Goal: Information Seeking & Learning: Learn about a topic

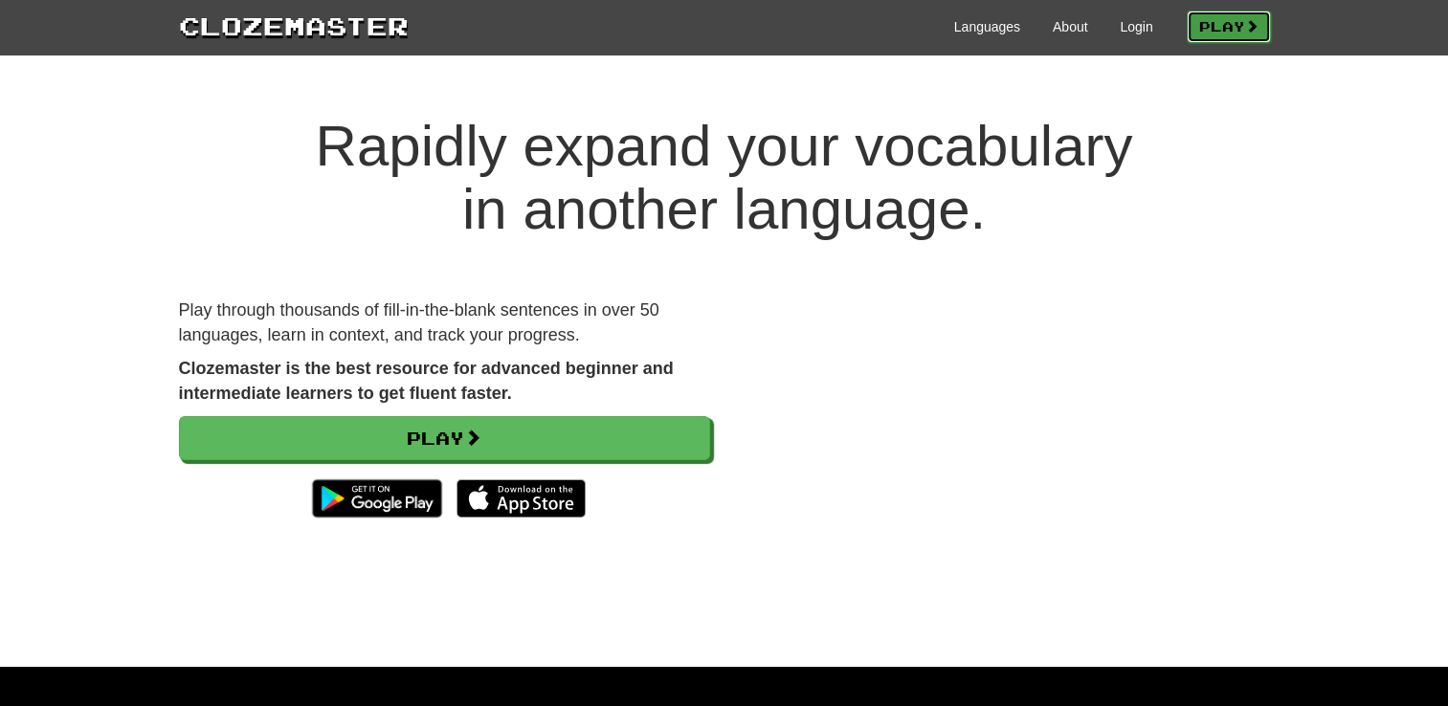
click at [1218, 23] on link "Play" at bounding box center [1228, 27] width 84 height 33
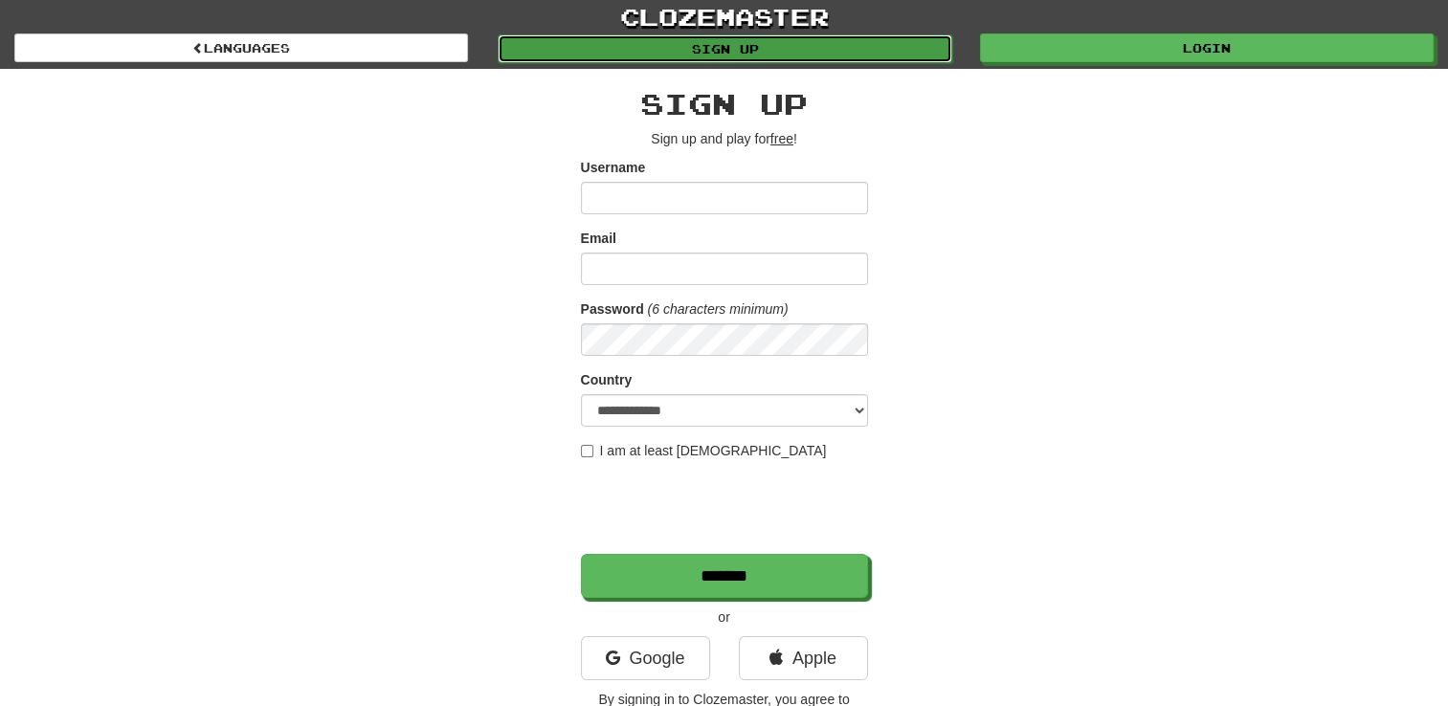
click at [699, 52] on link "Sign up" at bounding box center [723, 48] width 453 height 29
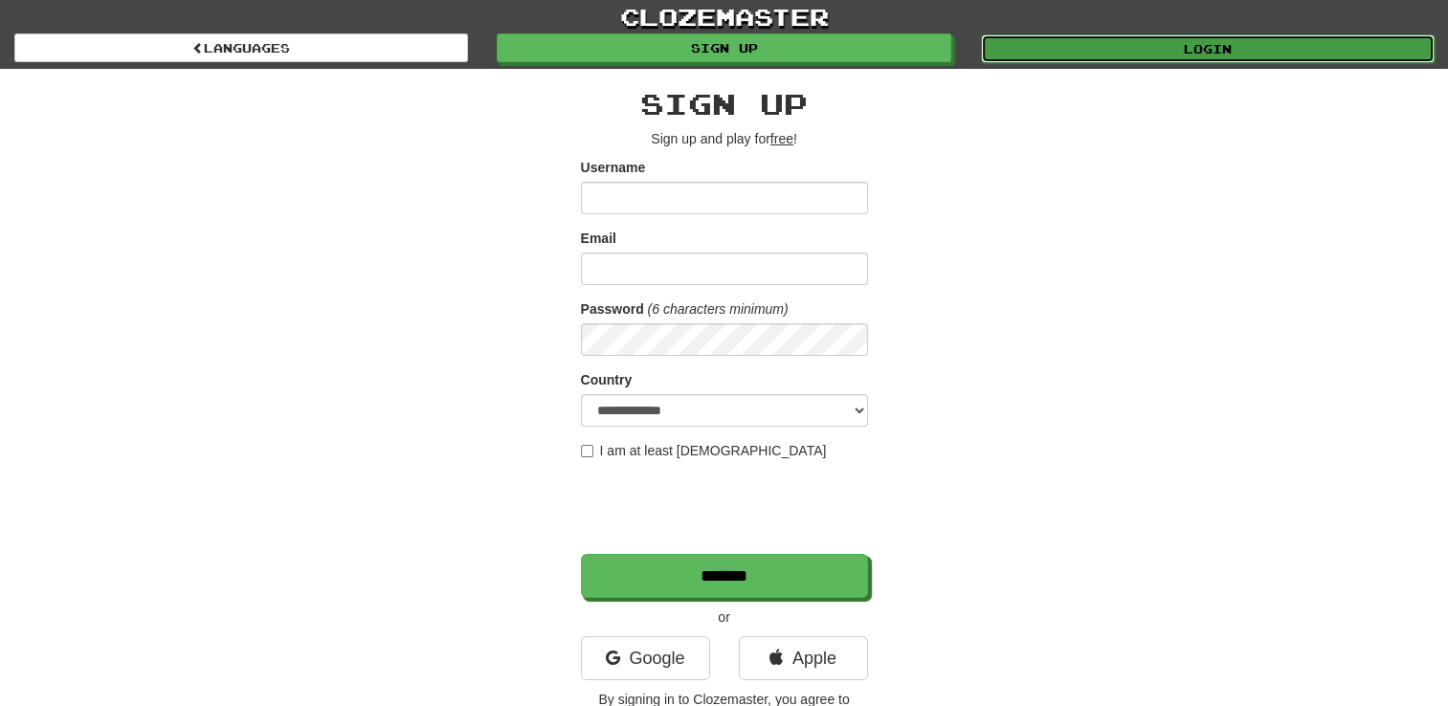
click at [1176, 57] on link "Login" at bounding box center [1207, 48] width 453 height 29
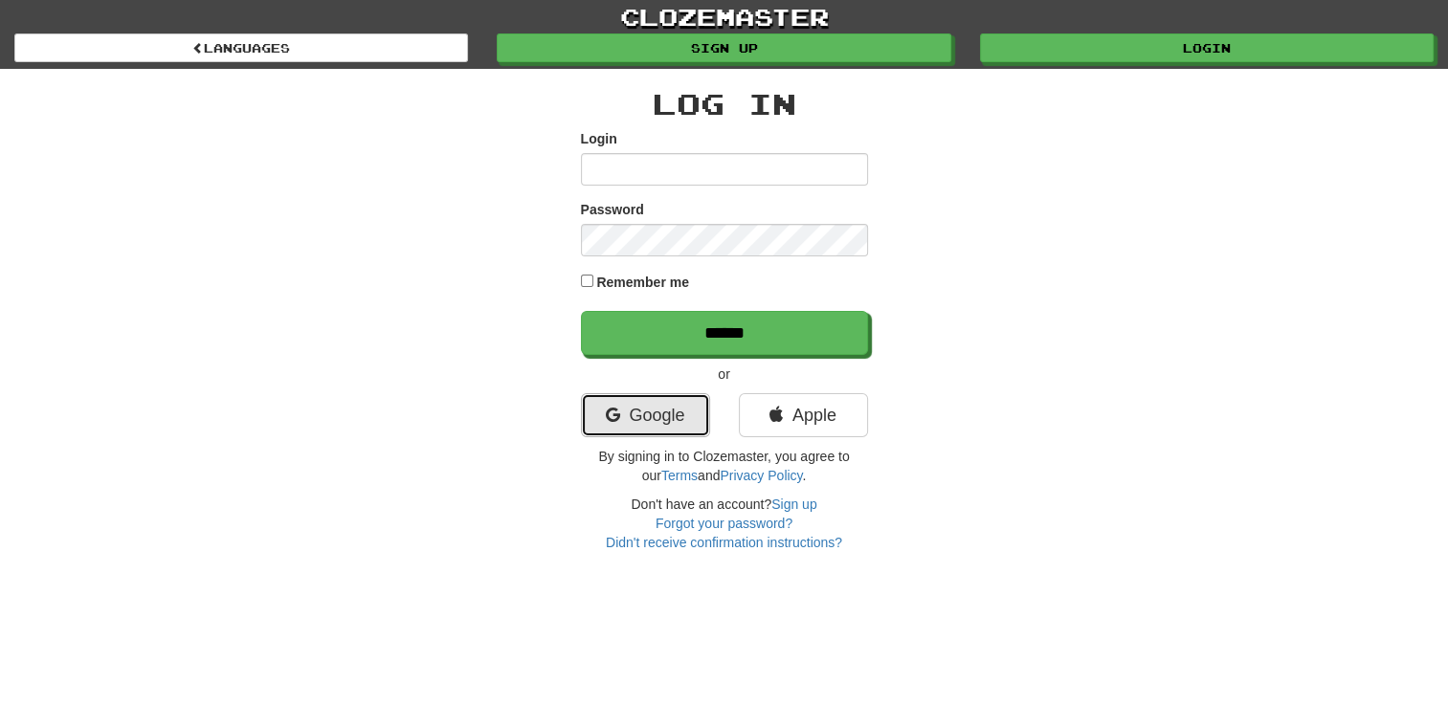
click at [670, 415] on link "Google" at bounding box center [645, 415] width 129 height 44
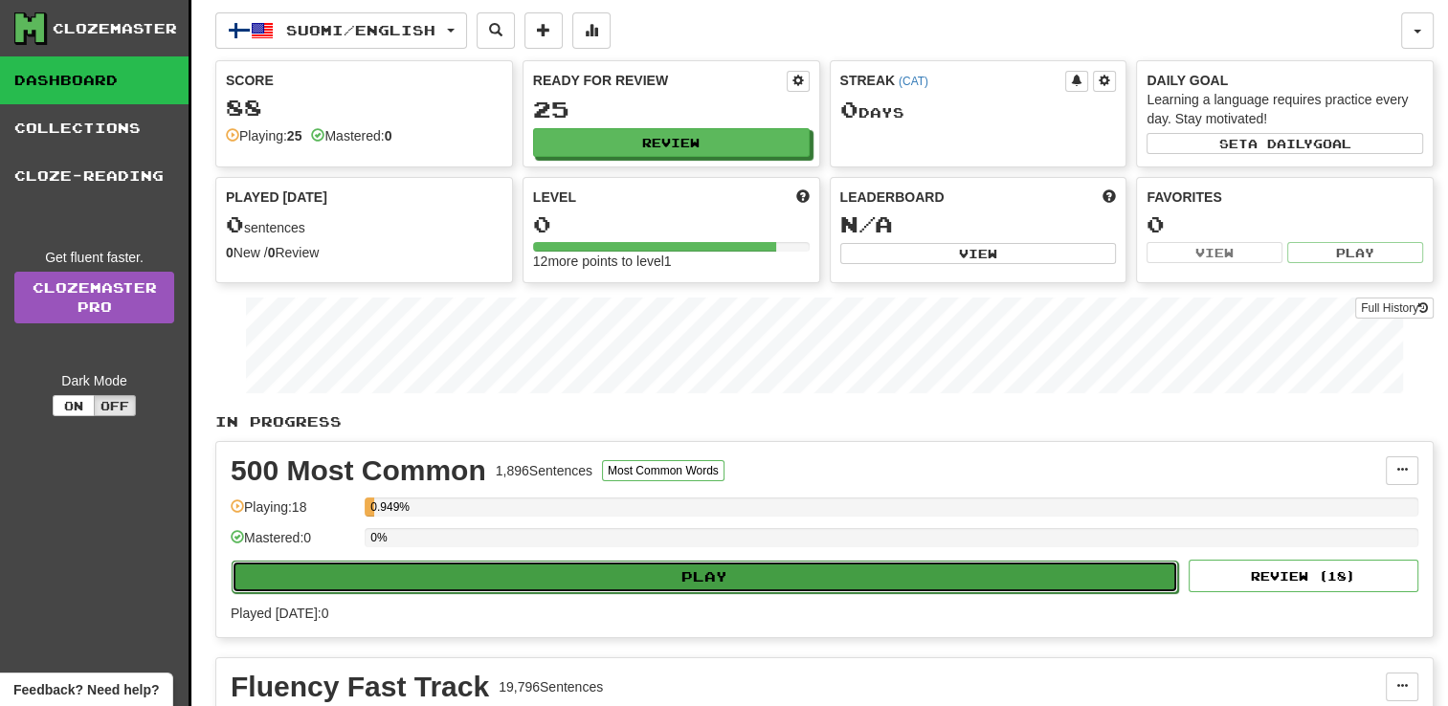
click at [475, 578] on button "Play" at bounding box center [705, 577] width 946 height 33
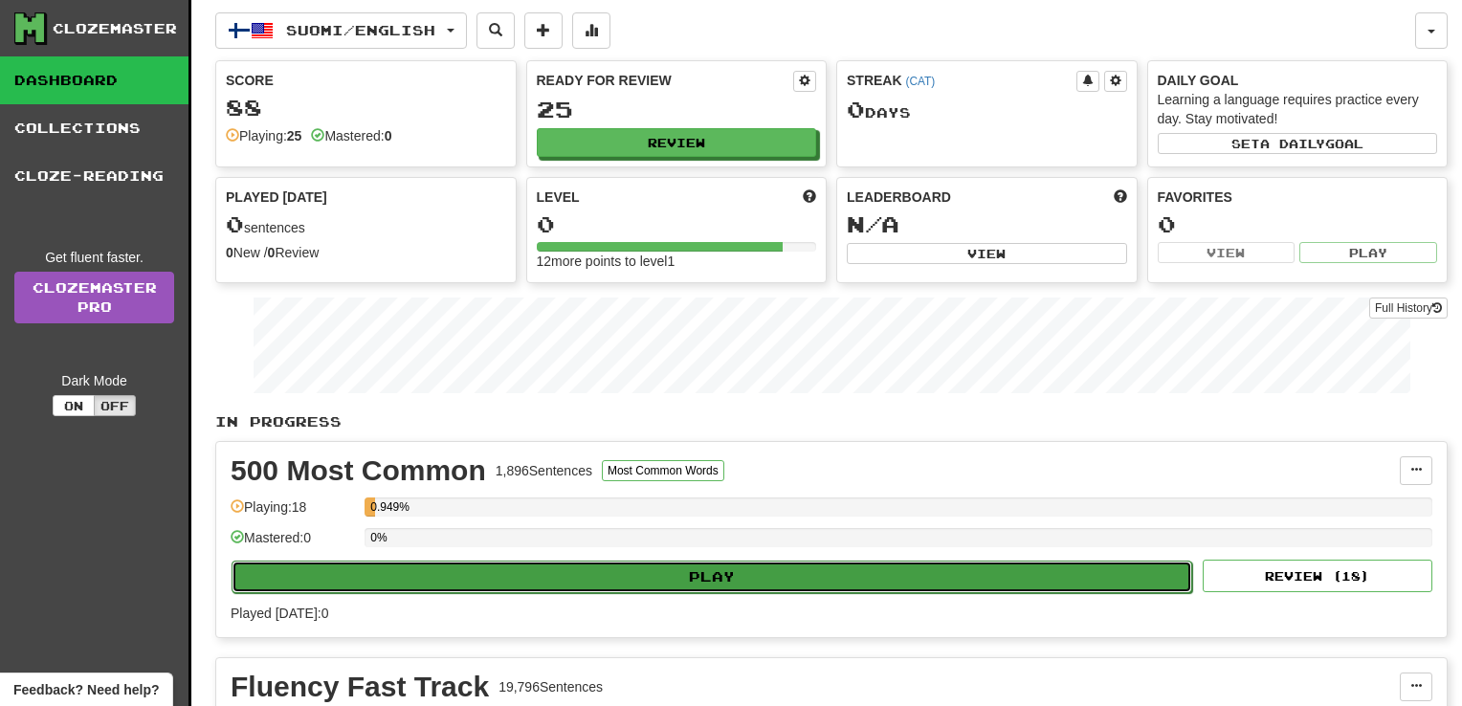
select select "**"
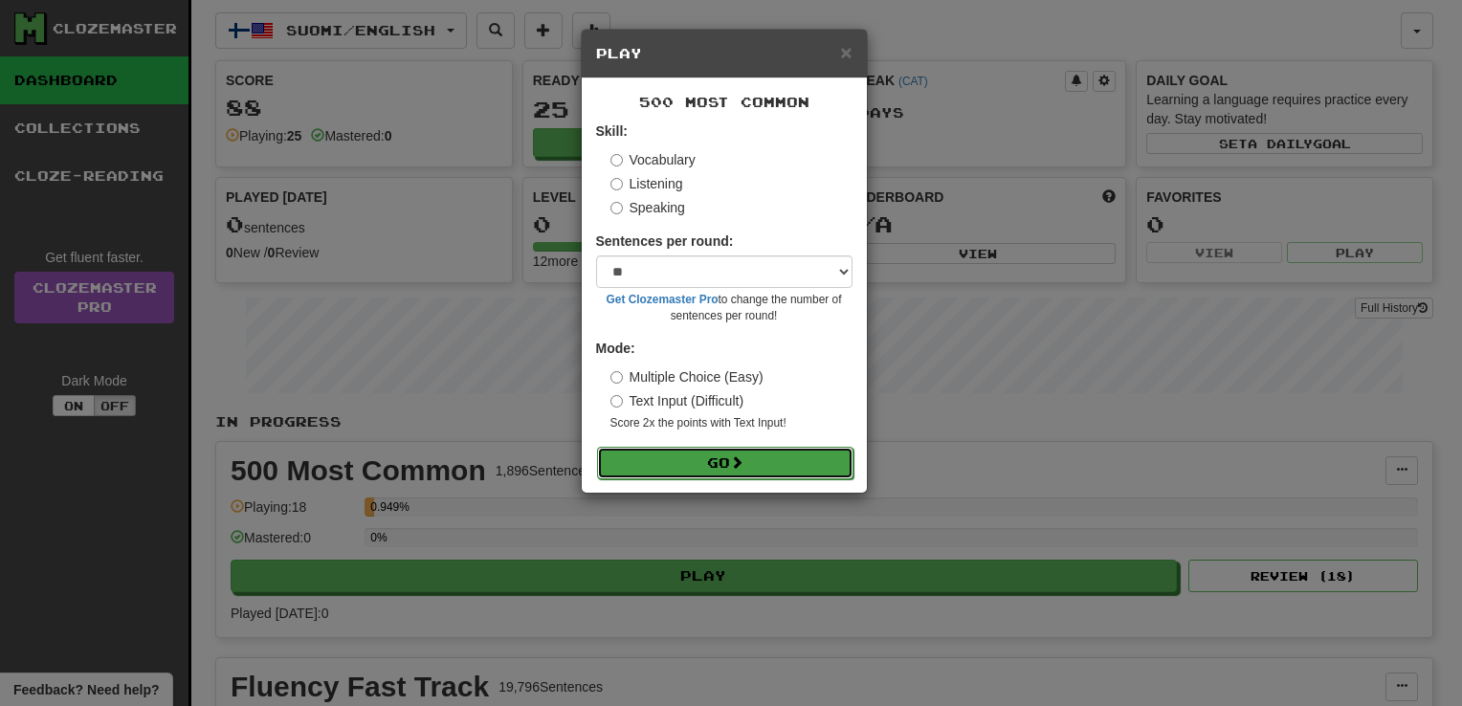
click at [752, 461] on button "Go" at bounding box center [725, 463] width 256 height 33
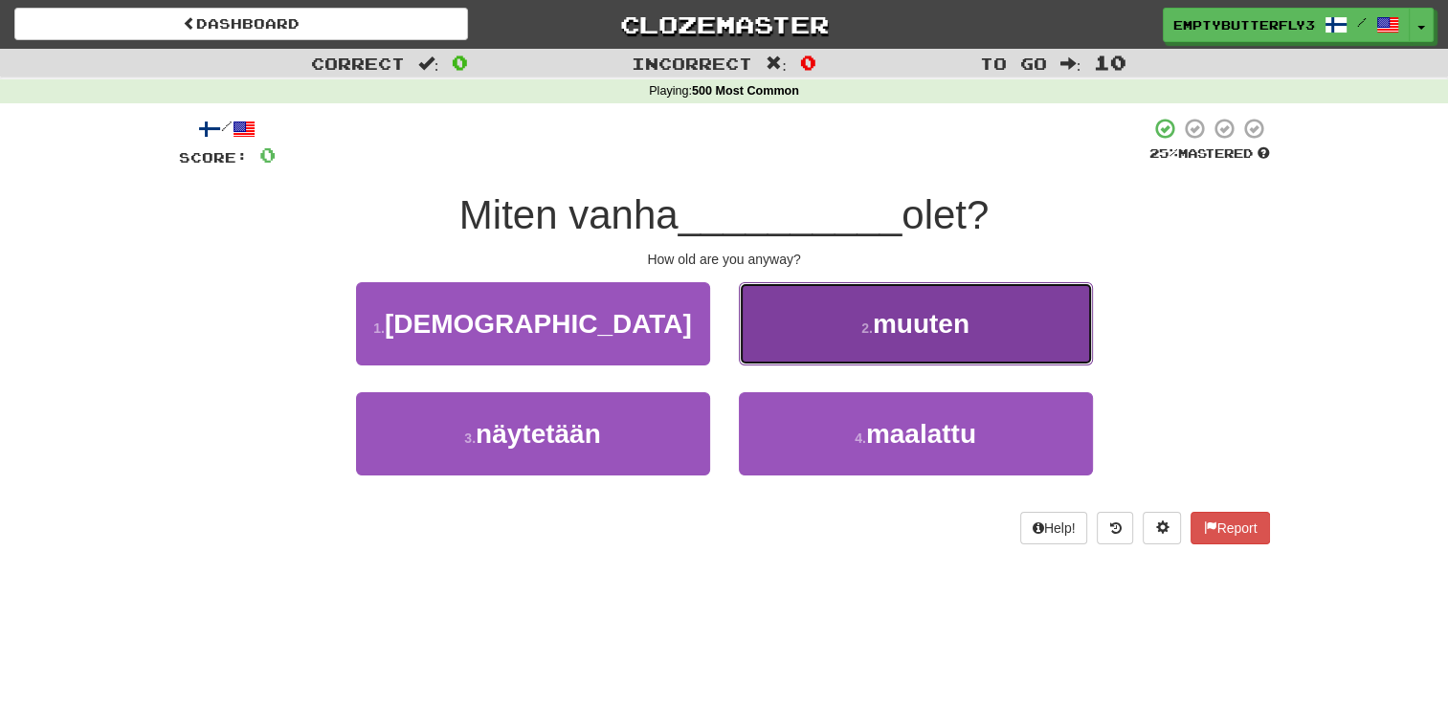
click at [776, 324] on button "2 . muuten" at bounding box center [916, 323] width 354 height 83
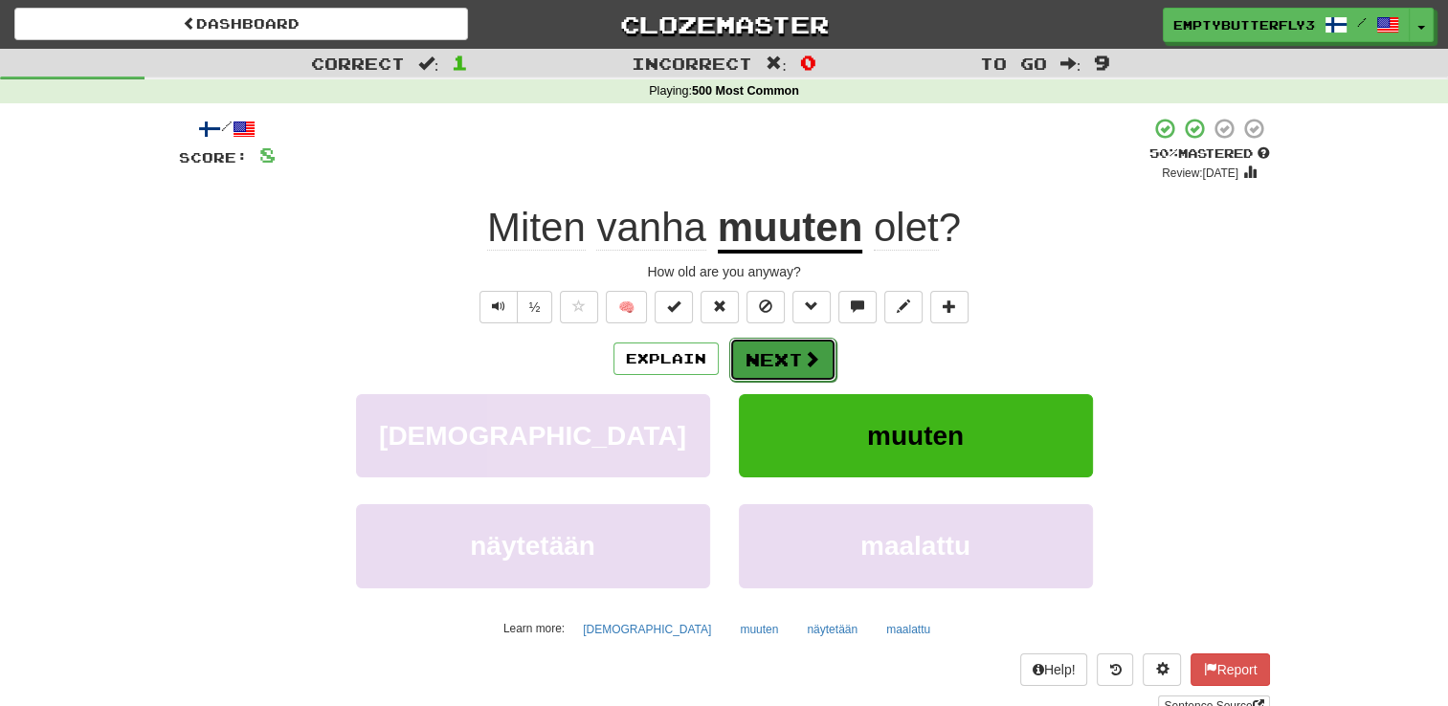
click at [760, 359] on button "Next" at bounding box center [782, 360] width 107 height 44
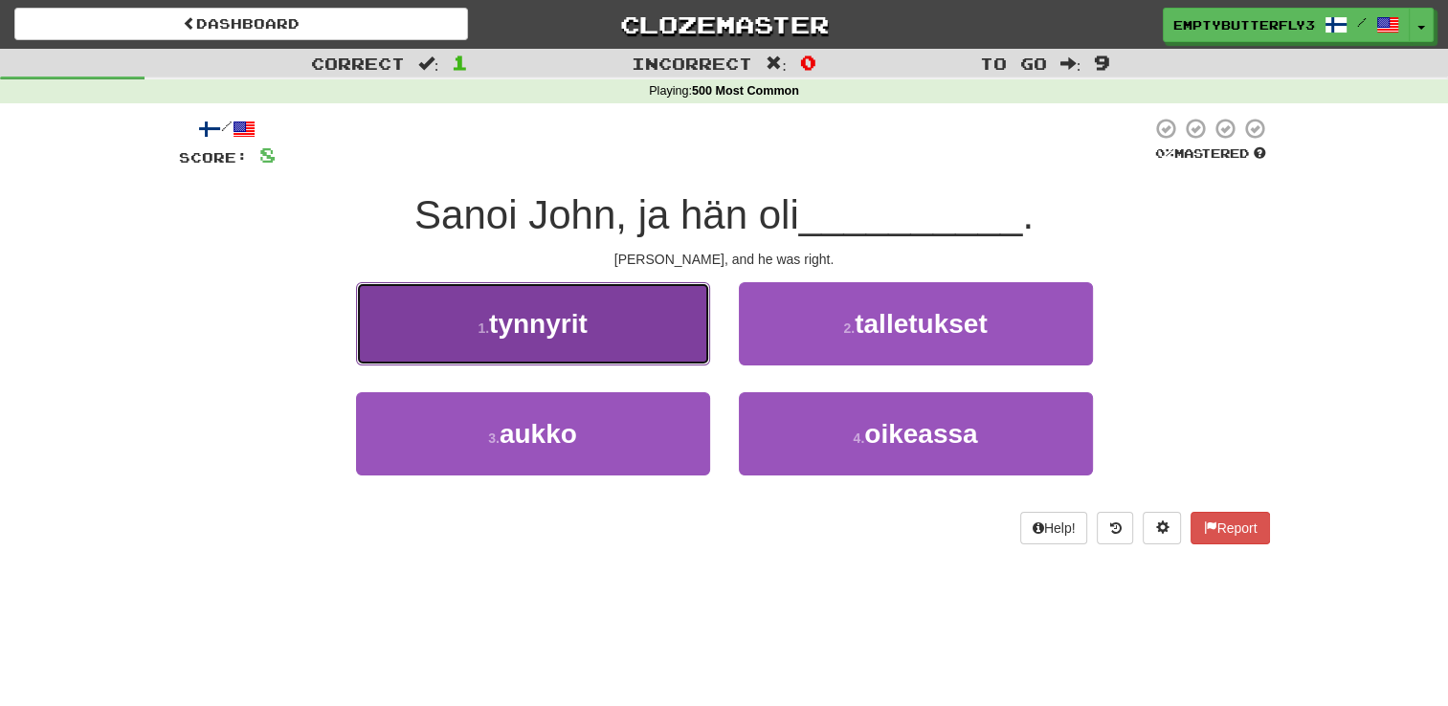
click at [626, 329] on button "1 . tynnyrit" at bounding box center [533, 323] width 354 height 83
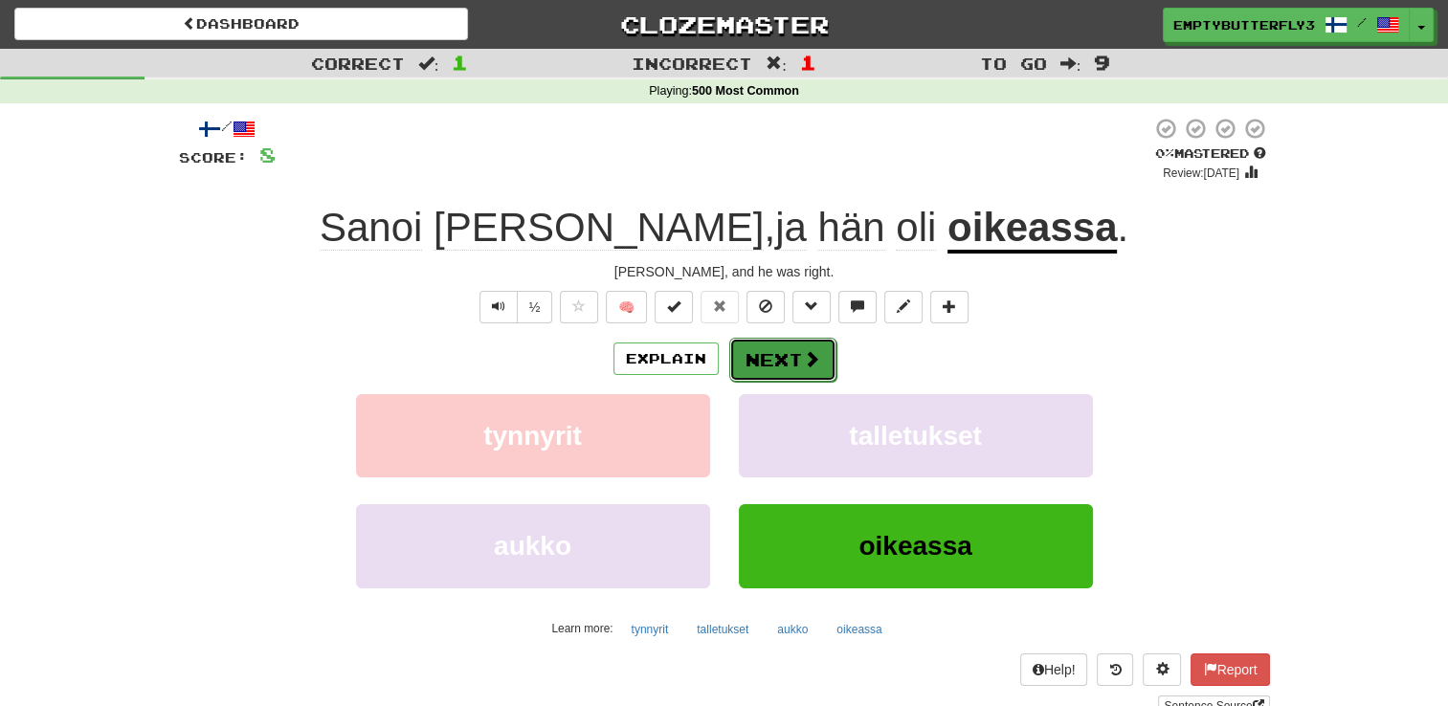
click at [815, 366] on span at bounding box center [811, 358] width 17 height 17
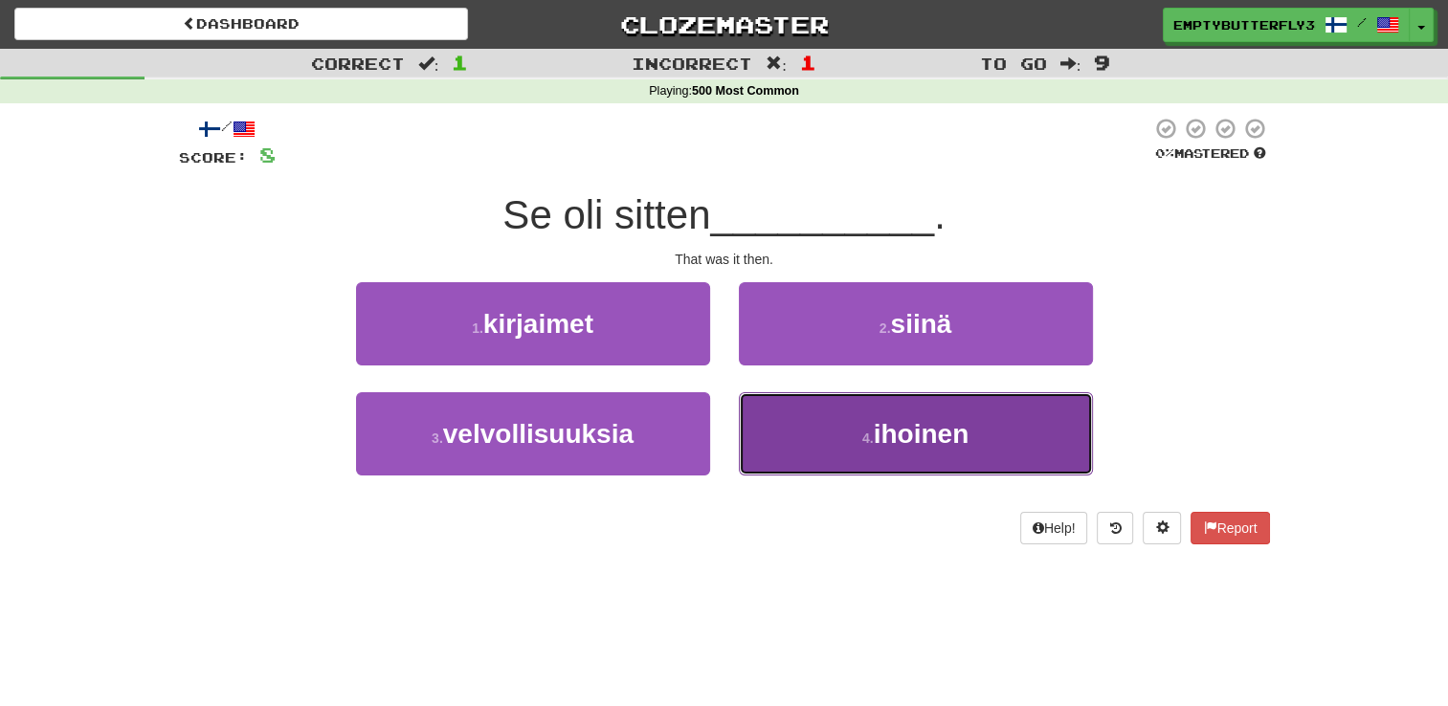
click at [870, 421] on button "4 . ihoinen" at bounding box center [916, 433] width 354 height 83
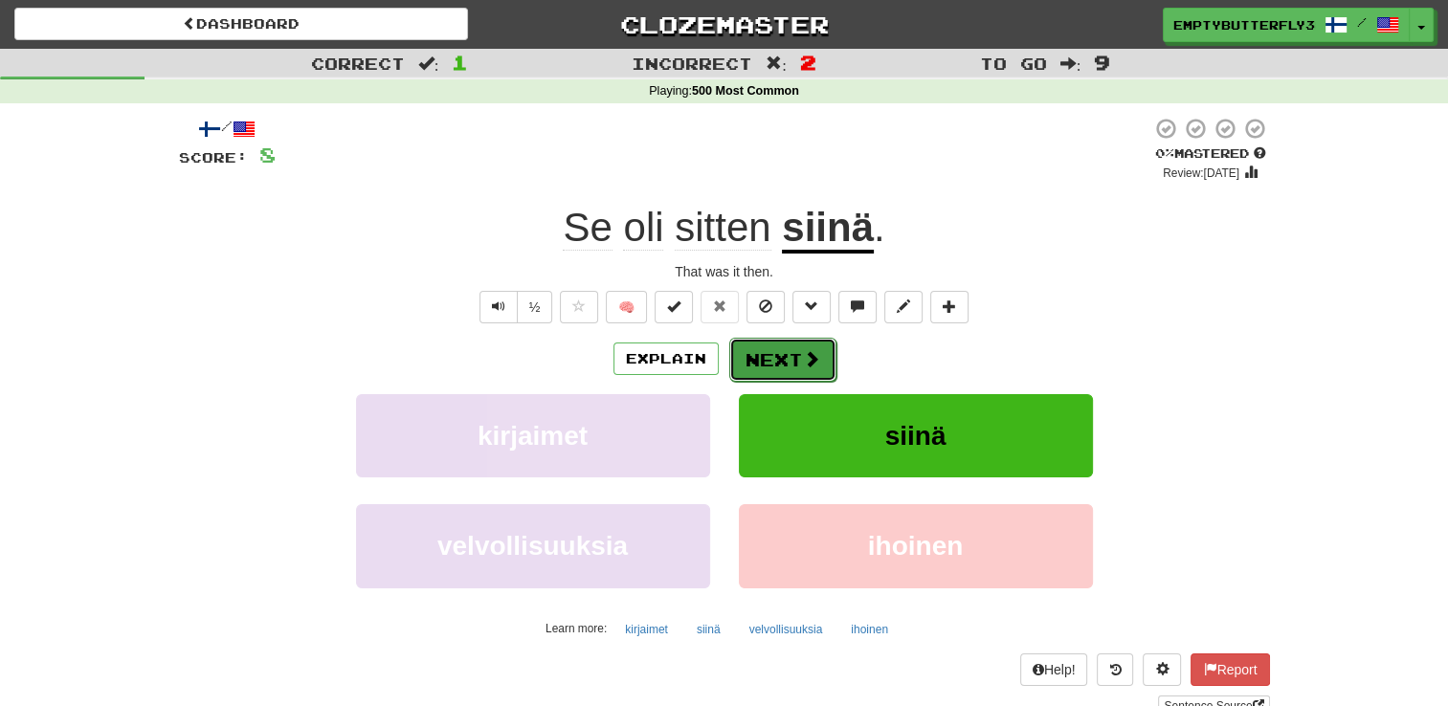
click at [795, 364] on button "Next" at bounding box center [782, 360] width 107 height 44
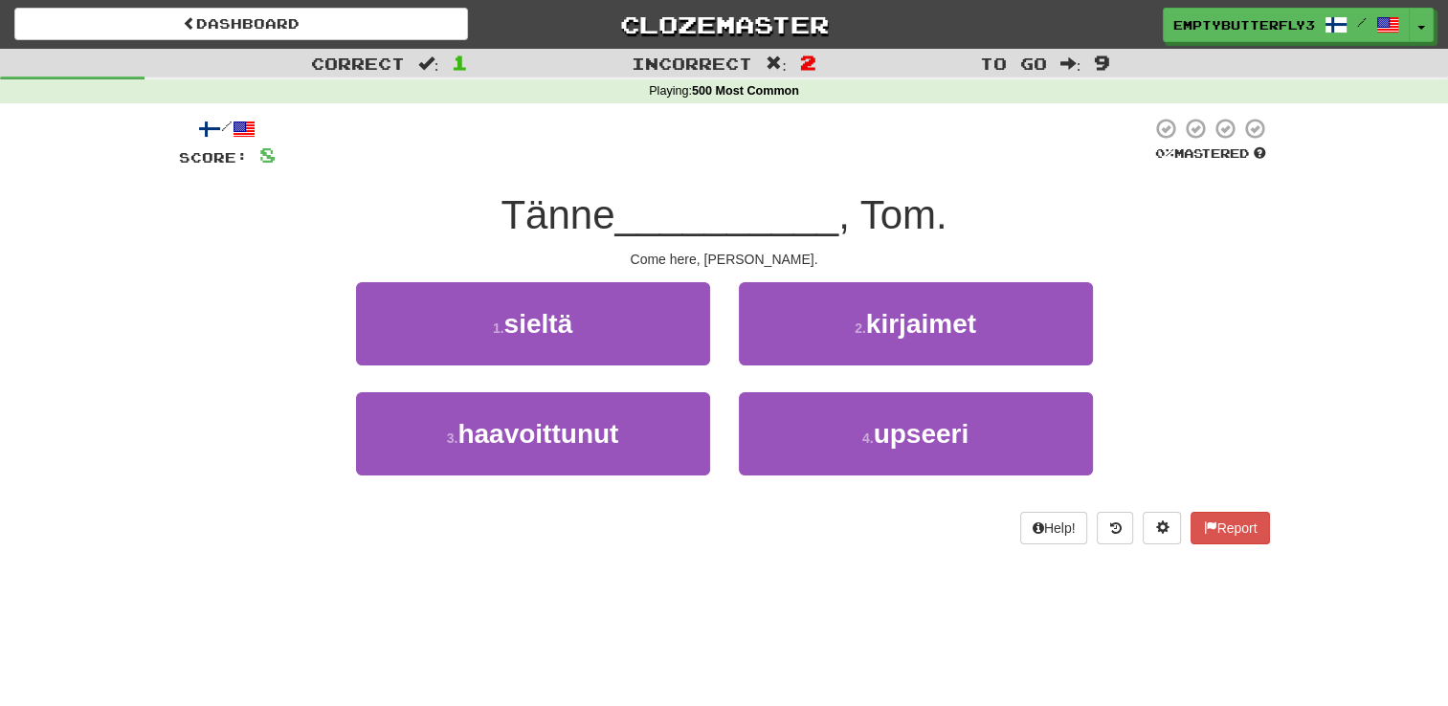
click at [500, 207] on span "Tänne" at bounding box center [557, 214] width 114 height 45
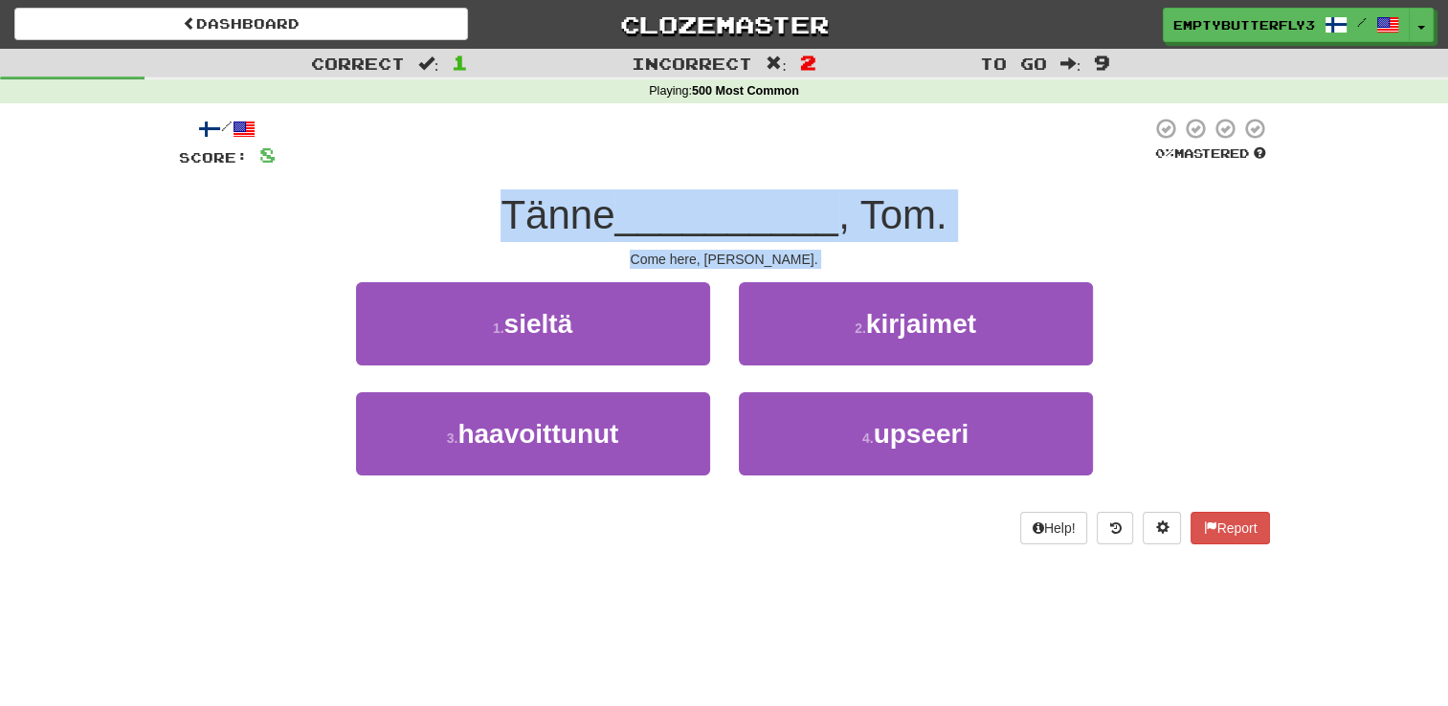
drag, startPoint x: 494, startPoint y: 207, endPoint x: 986, endPoint y: 266, distance: 496.3
click at [986, 266] on div "/ Score: 8 0 % Mastered Tänne __________ , [PERSON_NAME]. Come here, [PERSON_NA…" at bounding box center [724, 331] width 1091 height 428
click at [610, 541] on div "Help! Report" at bounding box center [724, 528] width 1091 height 33
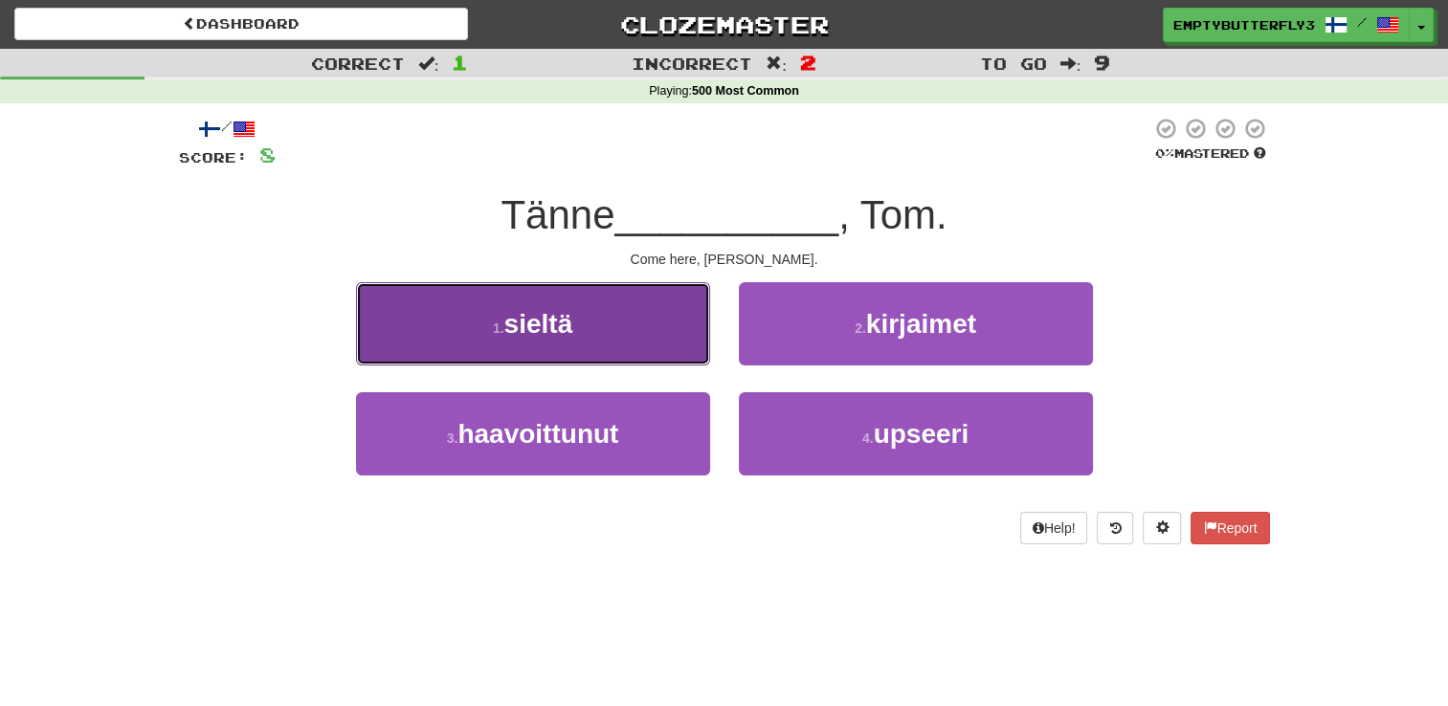
click at [601, 344] on button "1 . sieltä" at bounding box center [533, 323] width 354 height 83
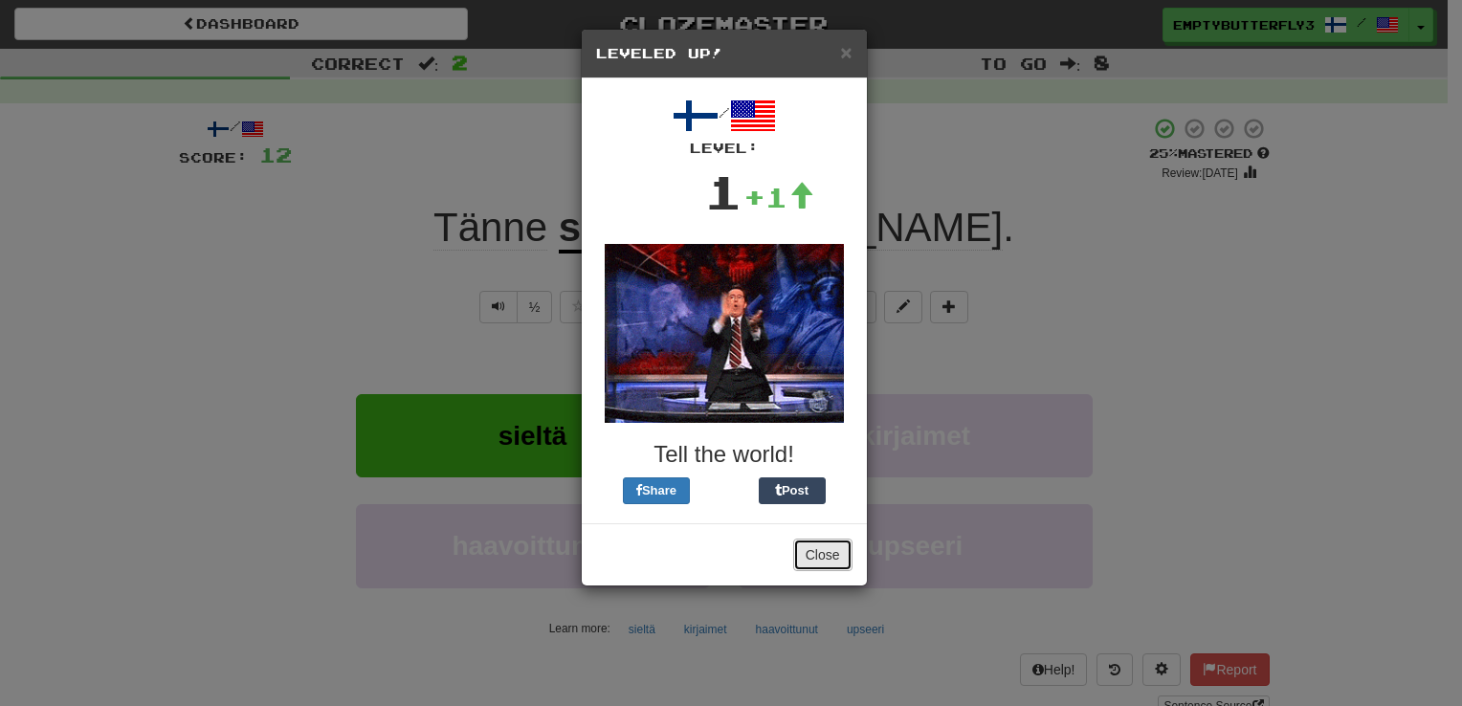
click at [804, 556] on button "Close" at bounding box center [822, 555] width 59 height 33
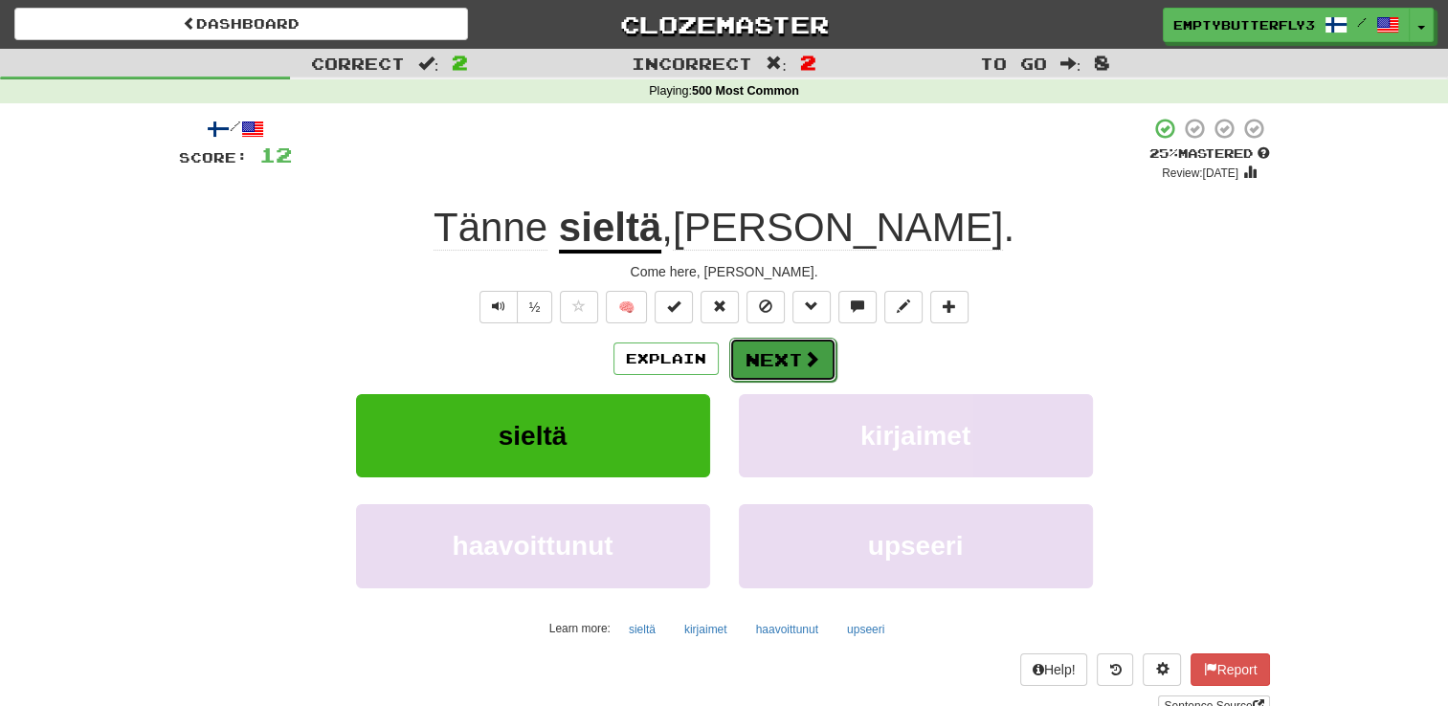
click at [750, 362] on button "Next" at bounding box center [782, 360] width 107 height 44
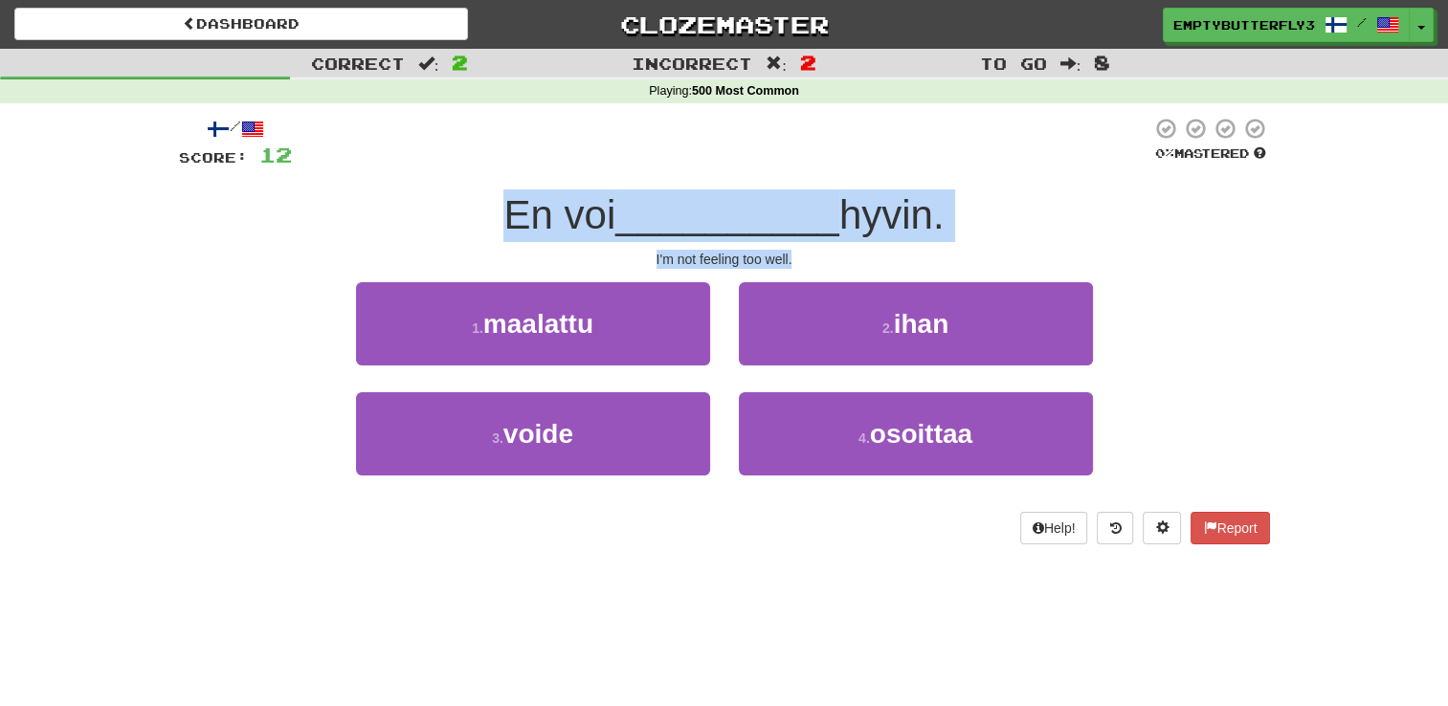
drag, startPoint x: 504, startPoint y: 207, endPoint x: 834, endPoint y: 260, distance: 334.4
click at [834, 260] on div "/ Score: 12 0 % Mastered En voi __________ hyvin. I'm not feeling too well. 1 .…" at bounding box center [724, 331] width 1091 height 428
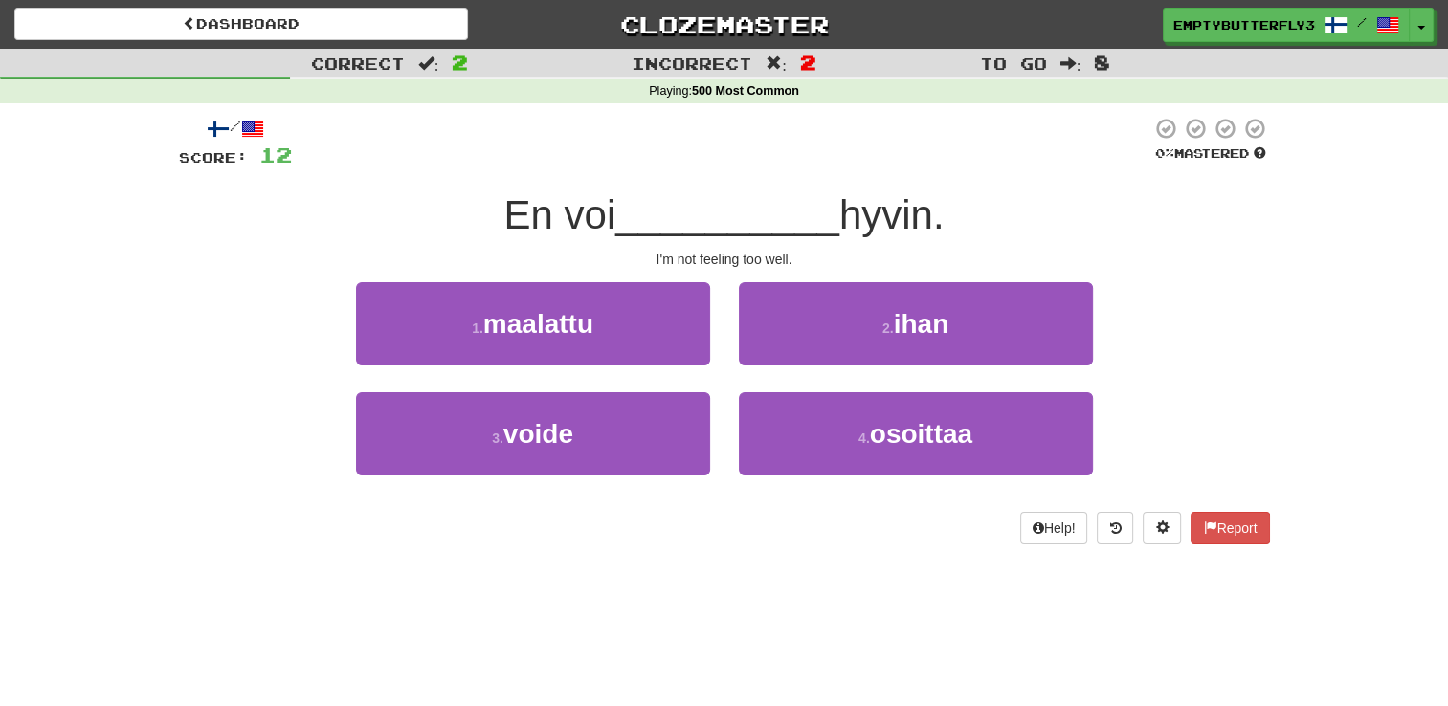
click at [563, 495] on div "3 . voide" at bounding box center [533, 447] width 383 height 110
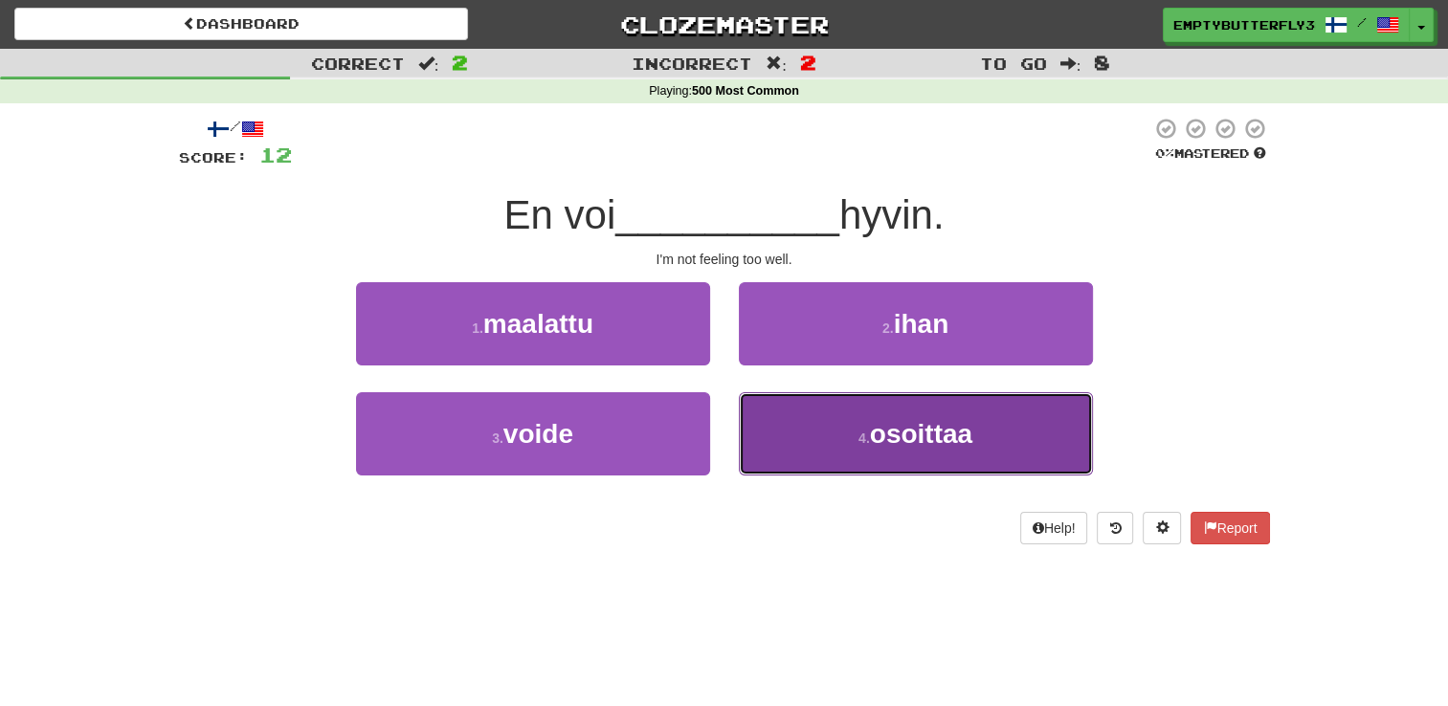
click at [830, 436] on button "4 . osoittaa" at bounding box center [916, 433] width 354 height 83
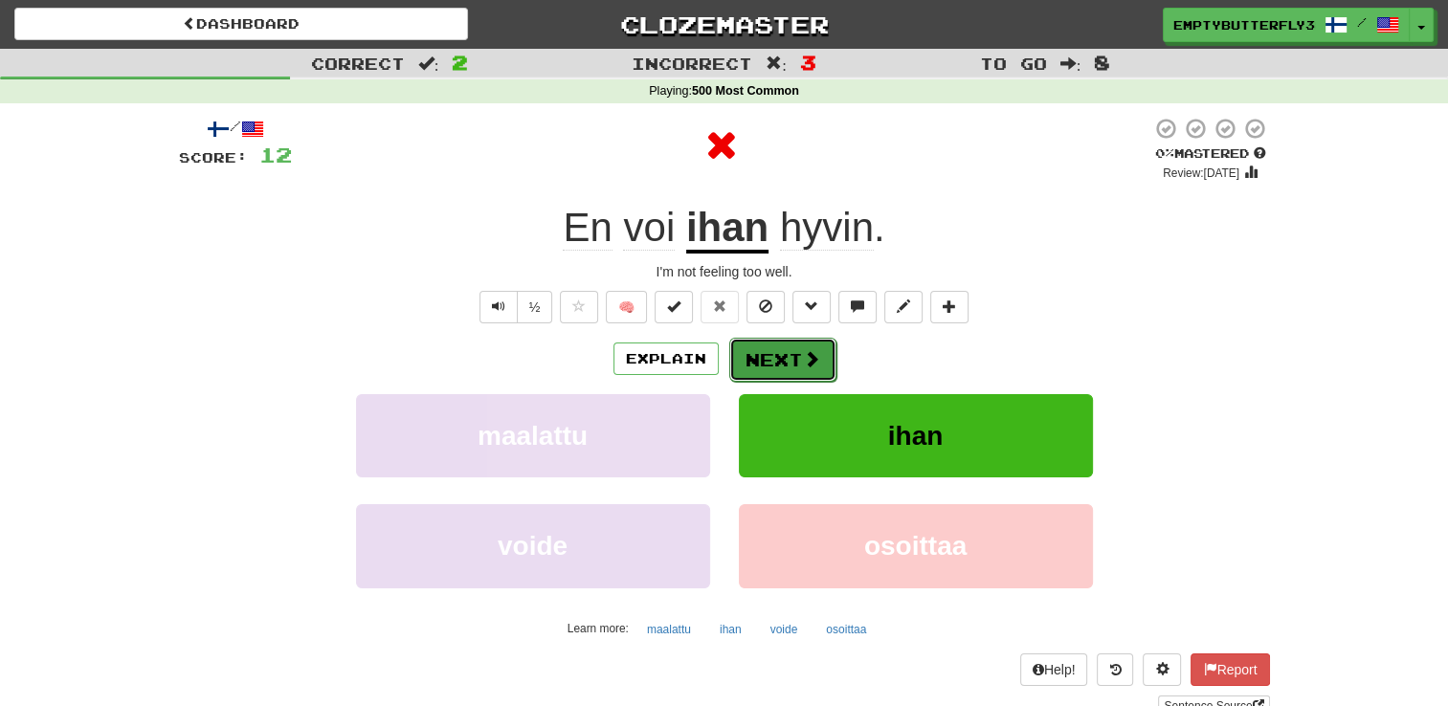
click at [787, 367] on button "Next" at bounding box center [782, 360] width 107 height 44
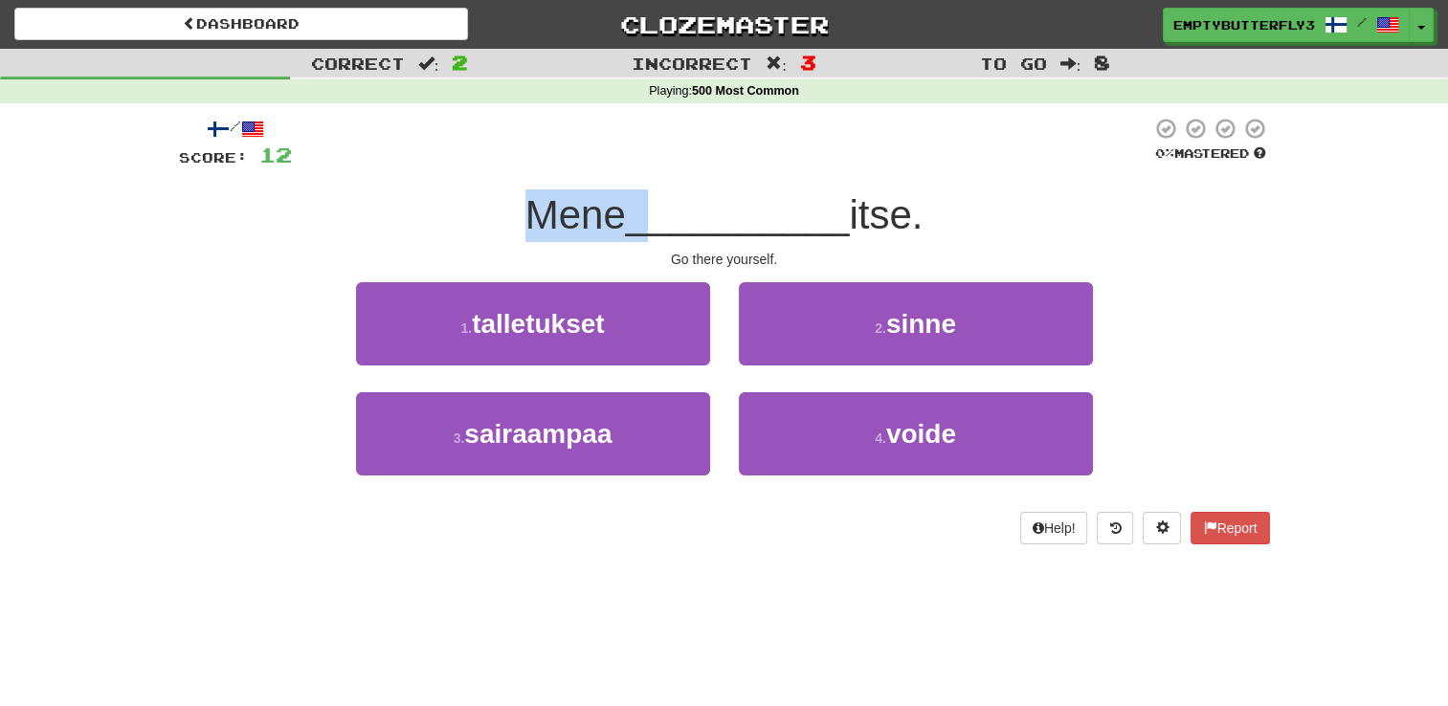
drag, startPoint x: 514, startPoint y: 225, endPoint x: 699, endPoint y: 239, distance: 186.2
click at [699, 239] on div "Mene __________ itse." at bounding box center [724, 215] width 1091 height 53
click at [605, 585] on div "Dashboard Clozemaster EmptyButterfly3890 / Toggle Dropdown Dashboard Leaderboar…" at bounding box center [724, 353] width 1448 height 706
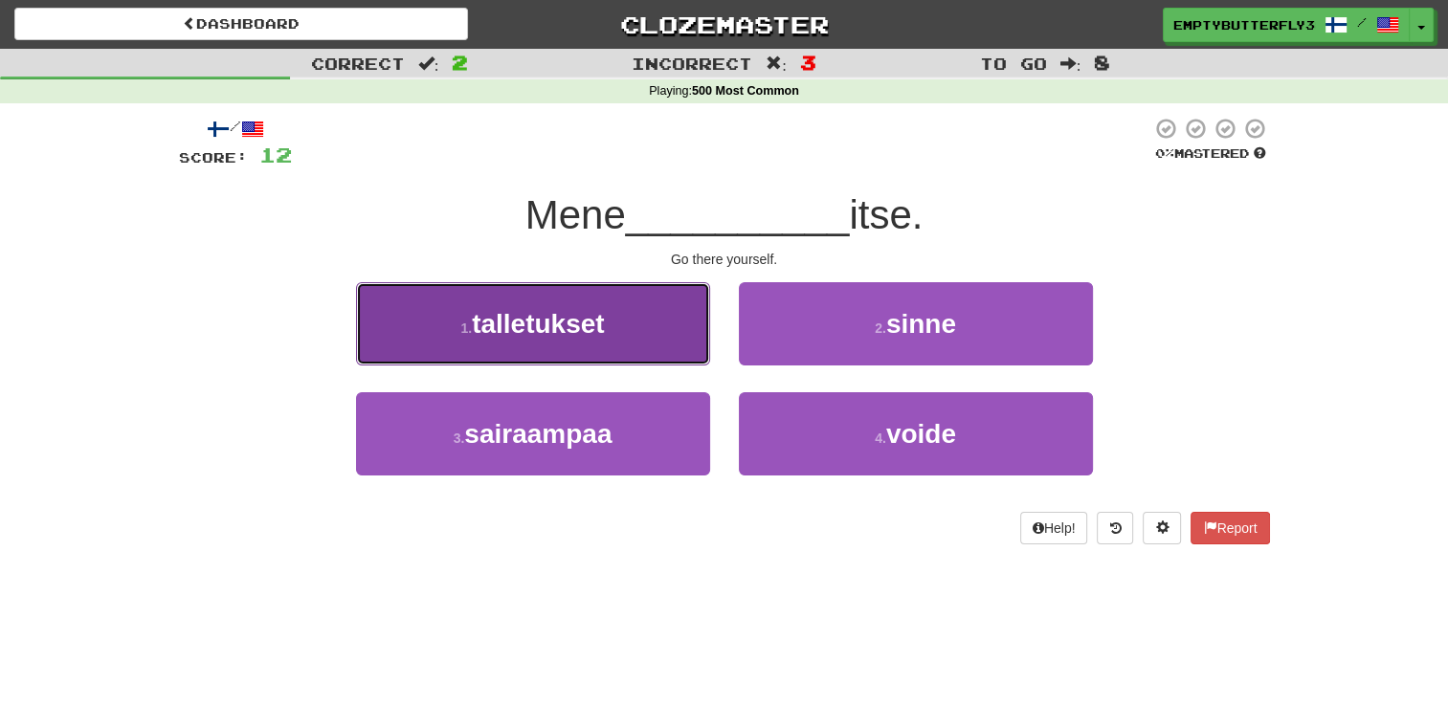
click at [633, 327] on button "1 . talletukset" at bounding box center [533, 323] width 354 height 83
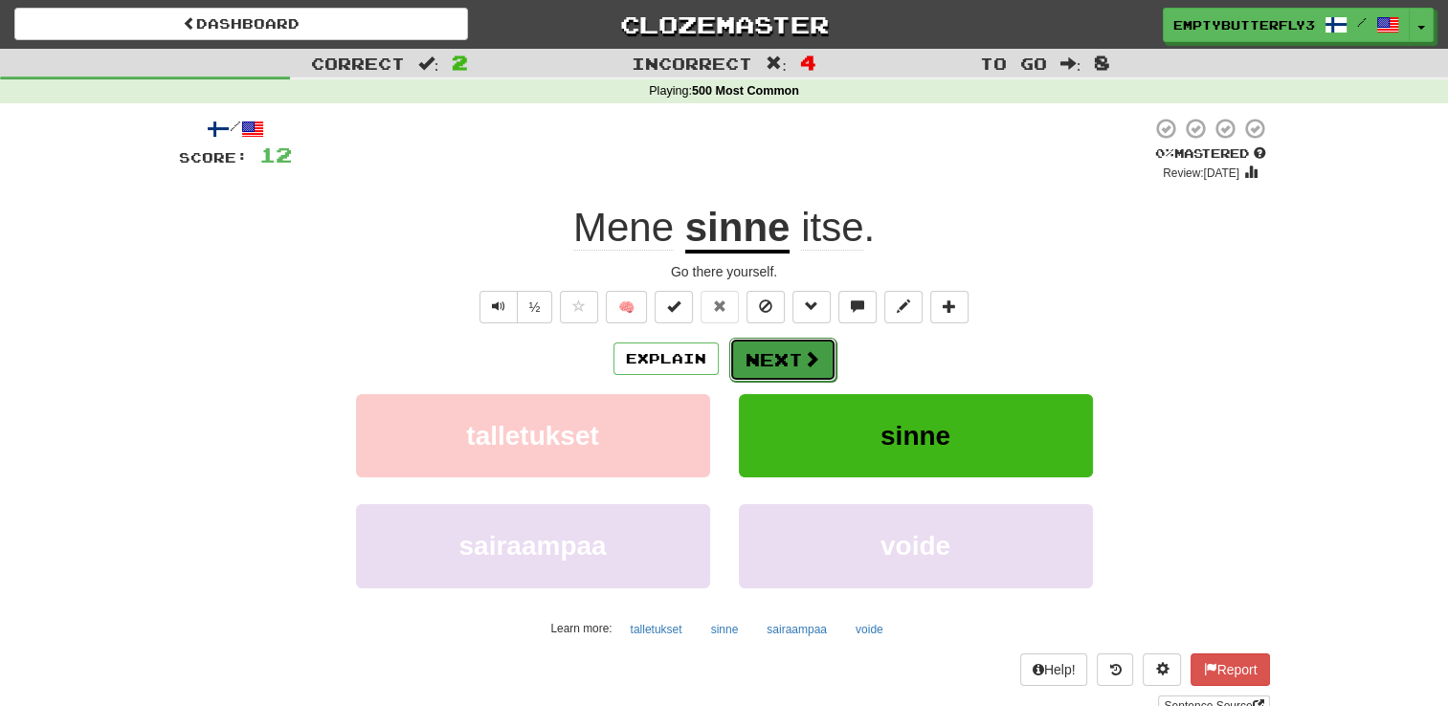
click at [803, 364] on span at bounding box center [811, 358] width 17 height 17
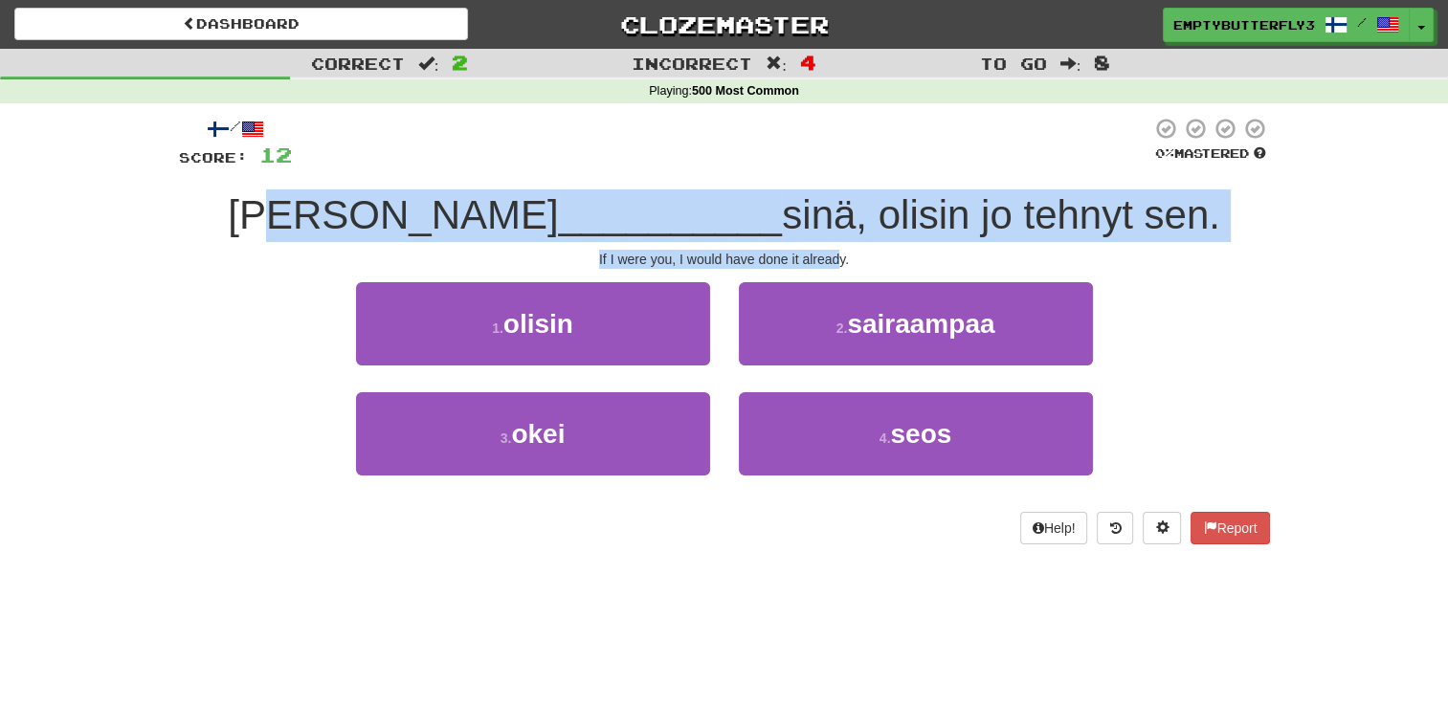
drag, startPoint x: 383, startPoint y: 197, endPoint x: 843, endPoint y: 248, distance: 463.0
click at [843, 248] on div "/ Score: 12 0 % Mastered [PERSON_NAME] __________ sinä, olisin jo tehnyt sen. I…" at bounding box center [724, 331] width 1091 height 428
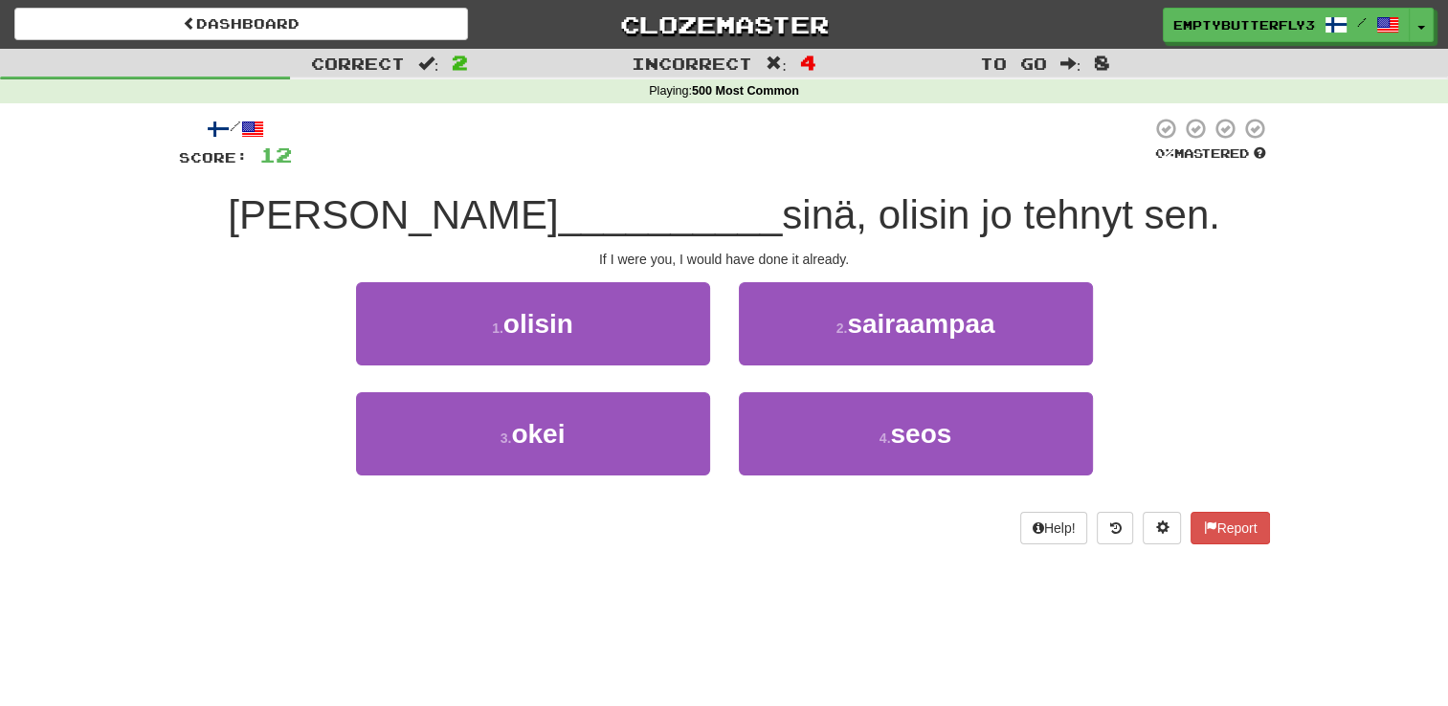
click at [1083, 270] on div "/ Score: 12 0 % Mastered [PERSON_NAME] __________ sinä, olisin jo tehnyt sen. I…" at bounding box center [724, 331] width 1091 height 428
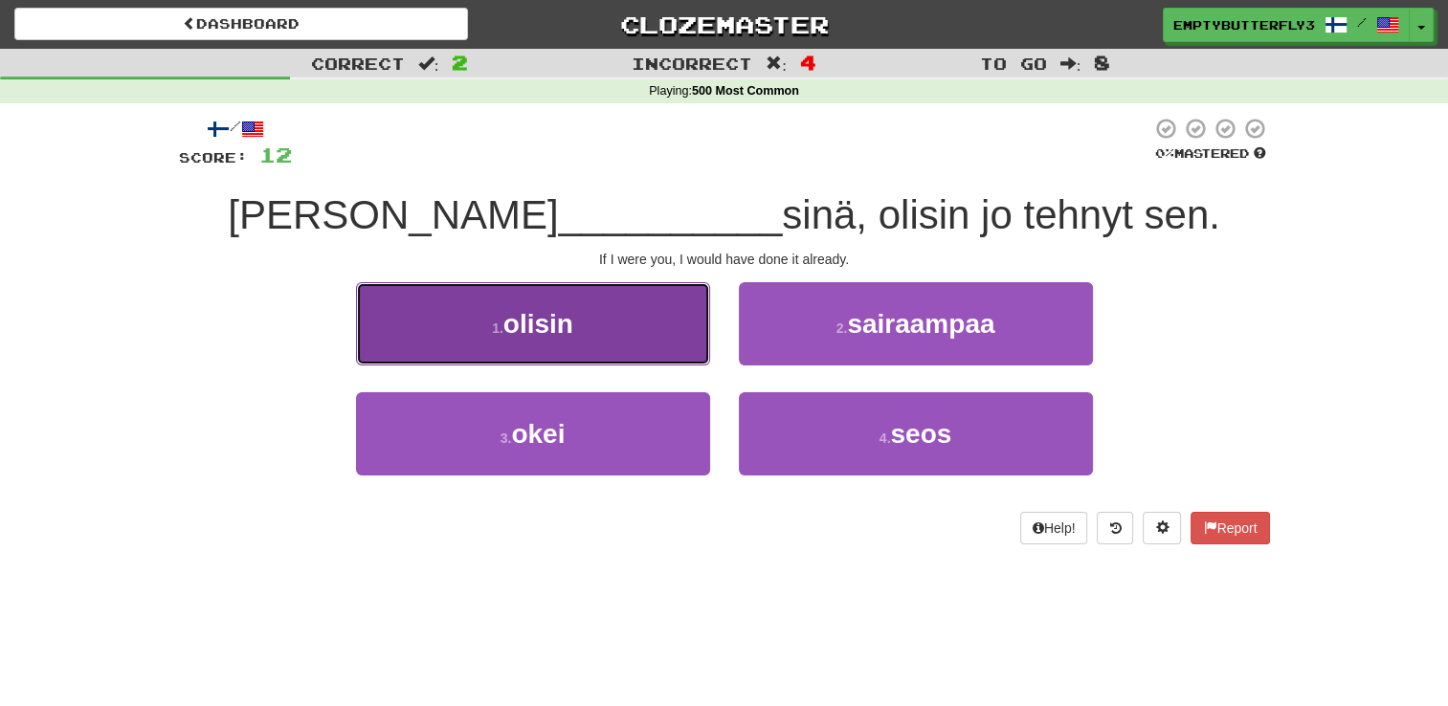
click at [611, 336] on button "1 . olisin" at bounding box center [533, 323] width 354 height 83
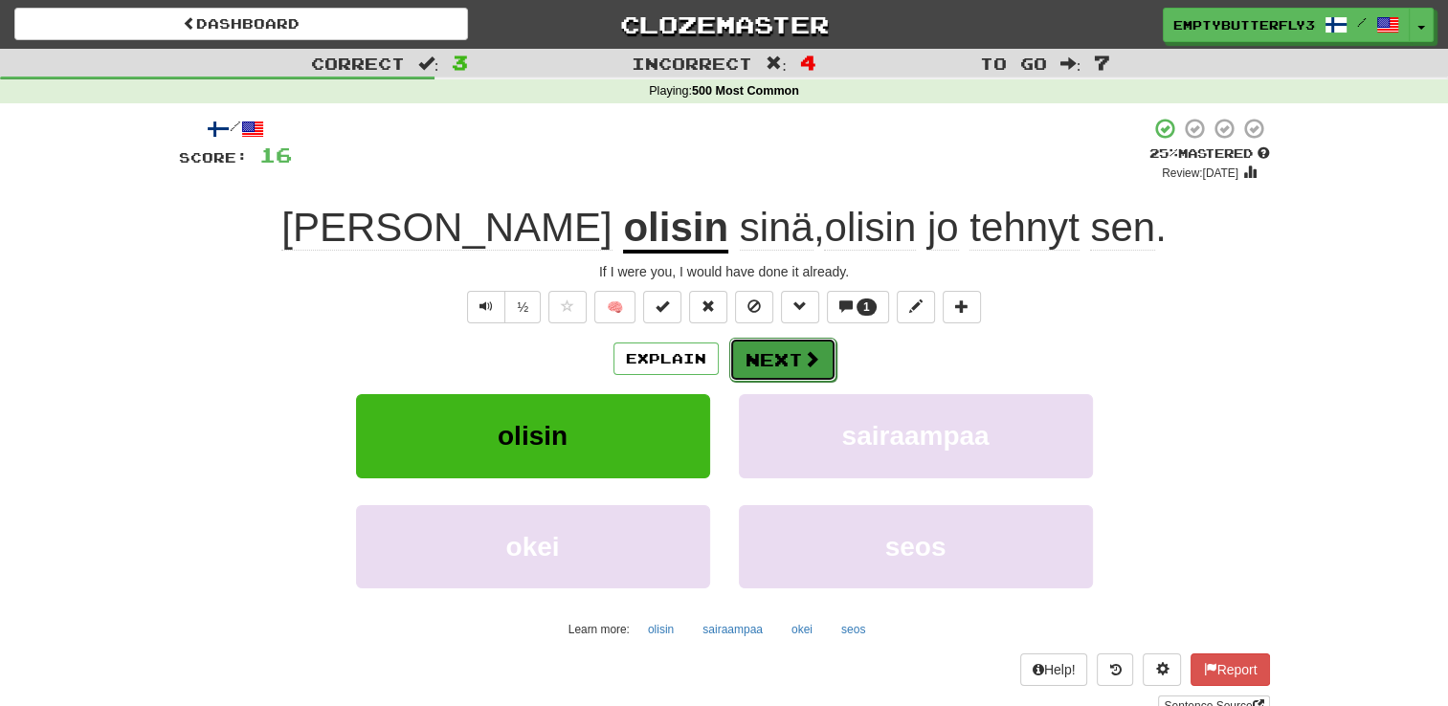
click at [774, 371] on button "Next" at bounding box center [782, 360] width 107 height 44
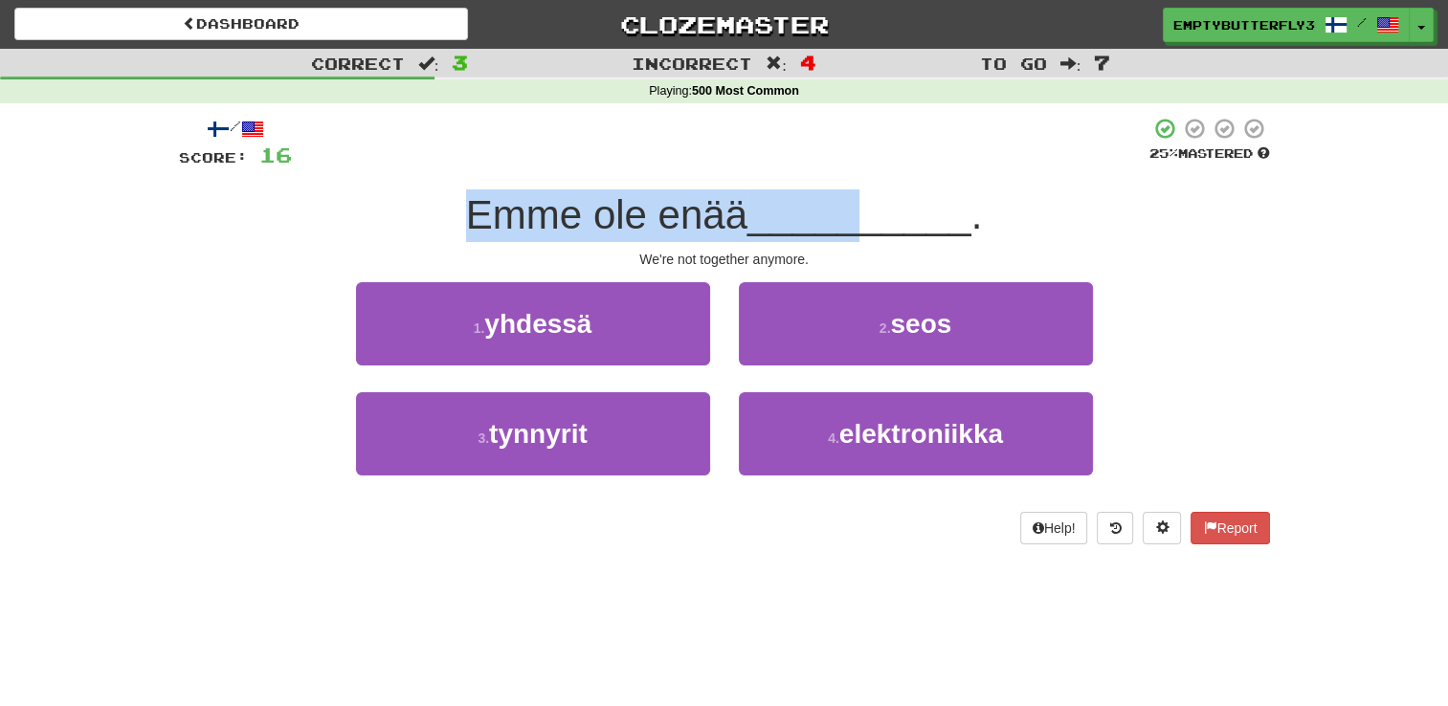
drag, startPoint x: 457, startPoint y: 220, endPoint x: 882, endPoint y: 210, distance: 424.9
click at [882, 210] on div "Emme ole enää __________ ." at bounding box center [724, 215] width 1091 height 53
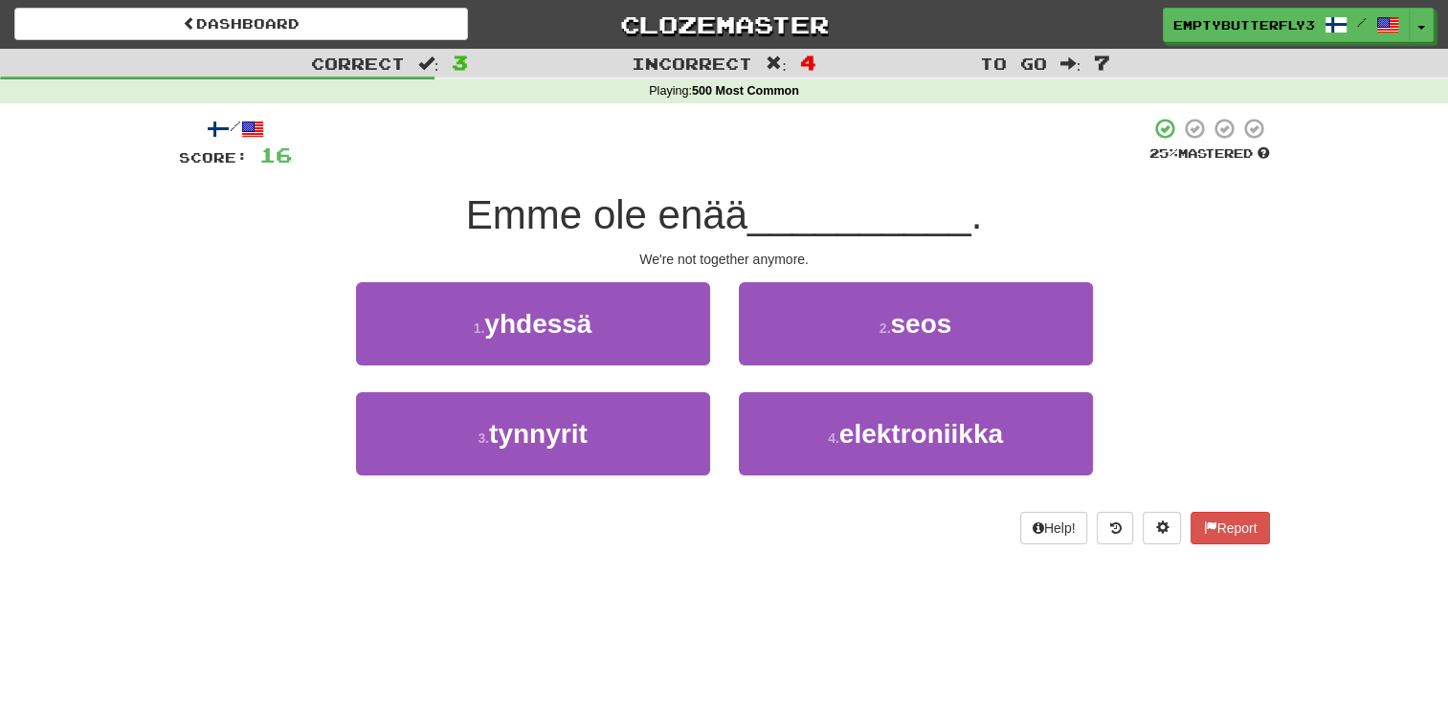
drag, startPoint x: 882, startPoint y: 210, endPoint x: 995, endPoint y: 237, distance: 116.0
click at [995, 237] on div "Emme ole enää __________ ." at bounding box center [724, 215] width 1091 height 53
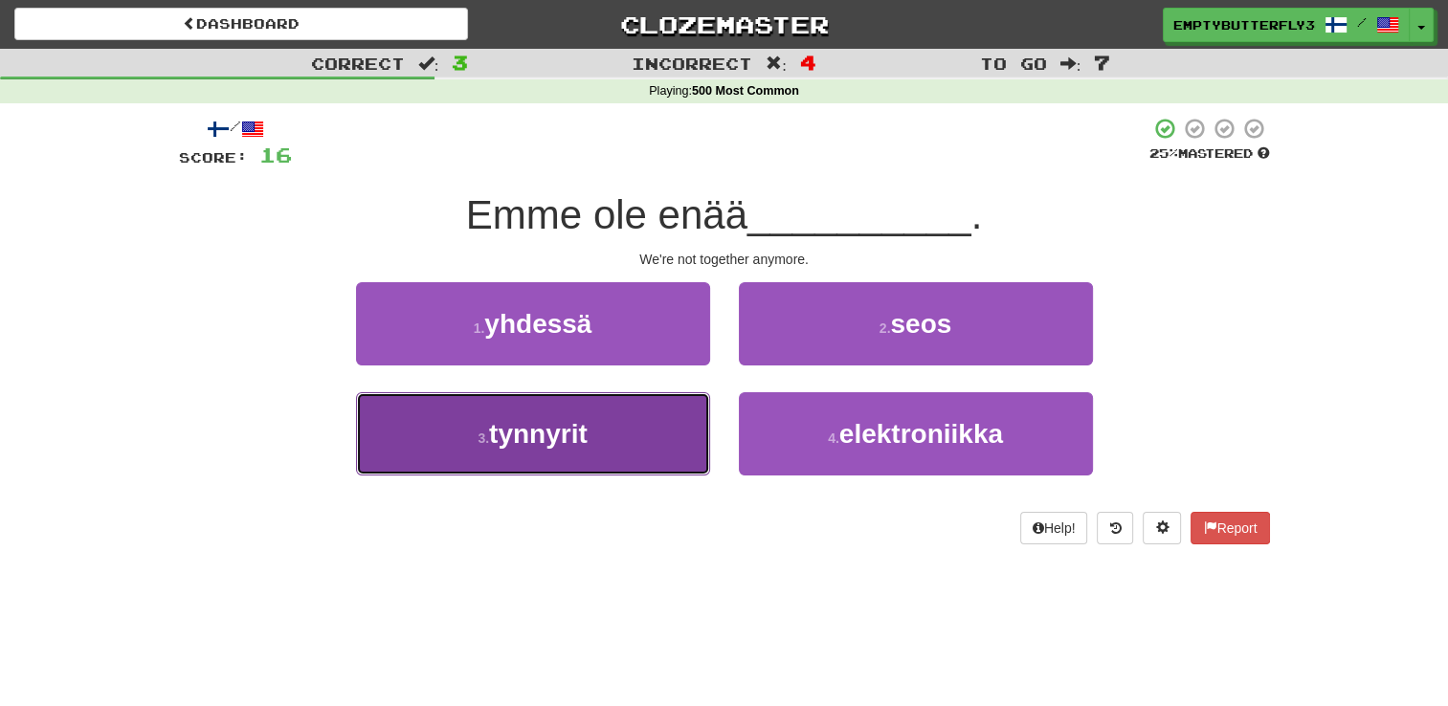
click at [663, 404] on button "3 . tynnyrit" at bounding box center [533, 433] width 354 height 83
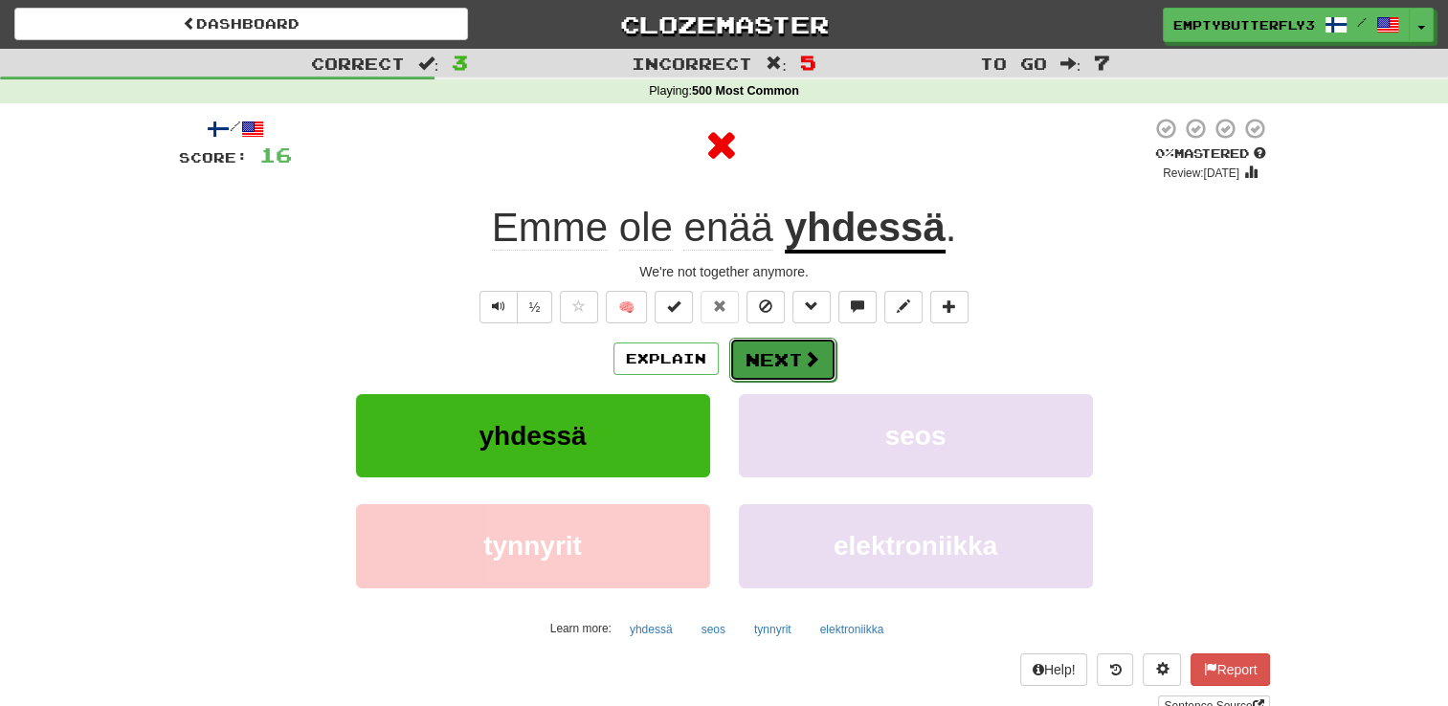
click at [754, 372] on button "Next" at bounding box center [782, 360] width 107 height 44
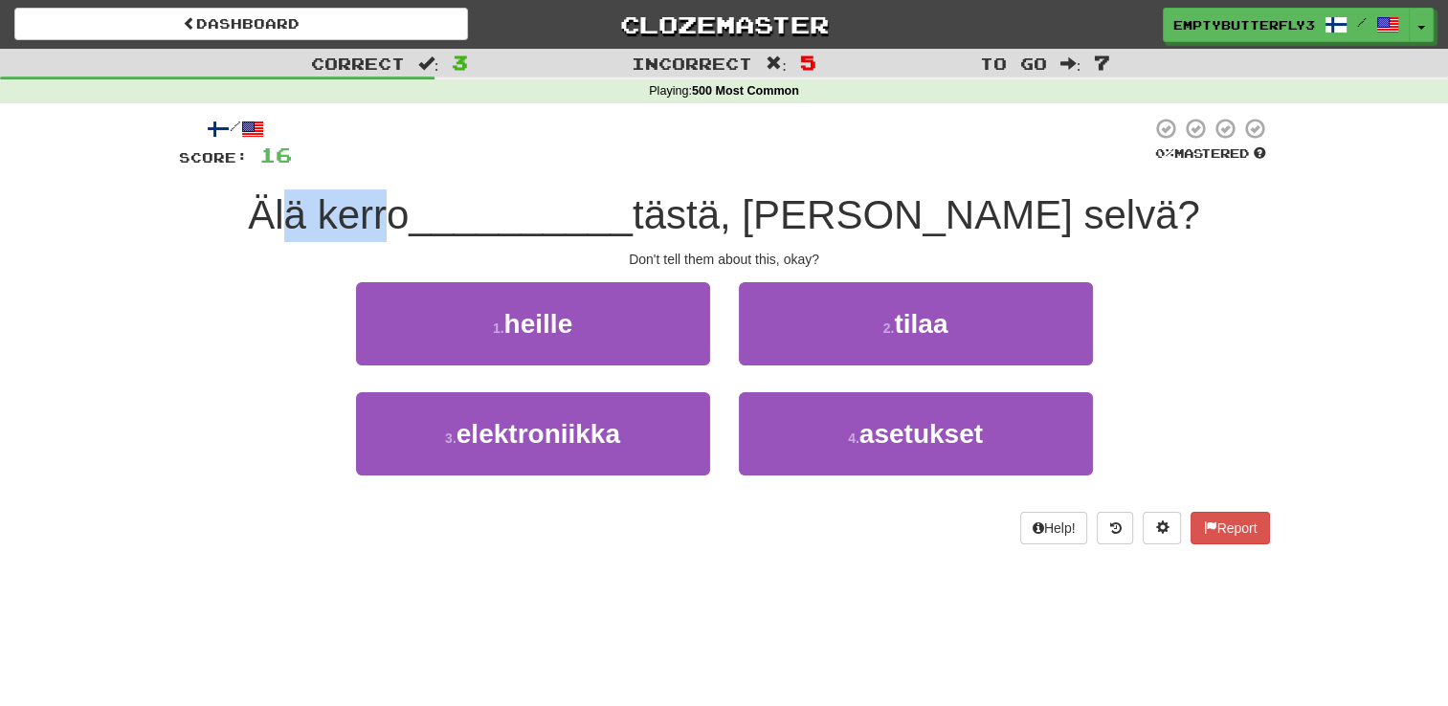
drag, startPoint x: 404, startPoint y: 225, endPoint x: 499, endPoint y: 237, distance: 96.5
click at [409, 237] on span "Älä kerro" at bounding box center [328, 214] width 161 height 45
drag, startPoint x: 499, startPoint y: 237, endPoint x: 531, endPoint y: 267, distance: 43.3
click at [531, 267] on div "Don't tell them about this, okay?" at bounding box center [724, 259] width 1091 height 19
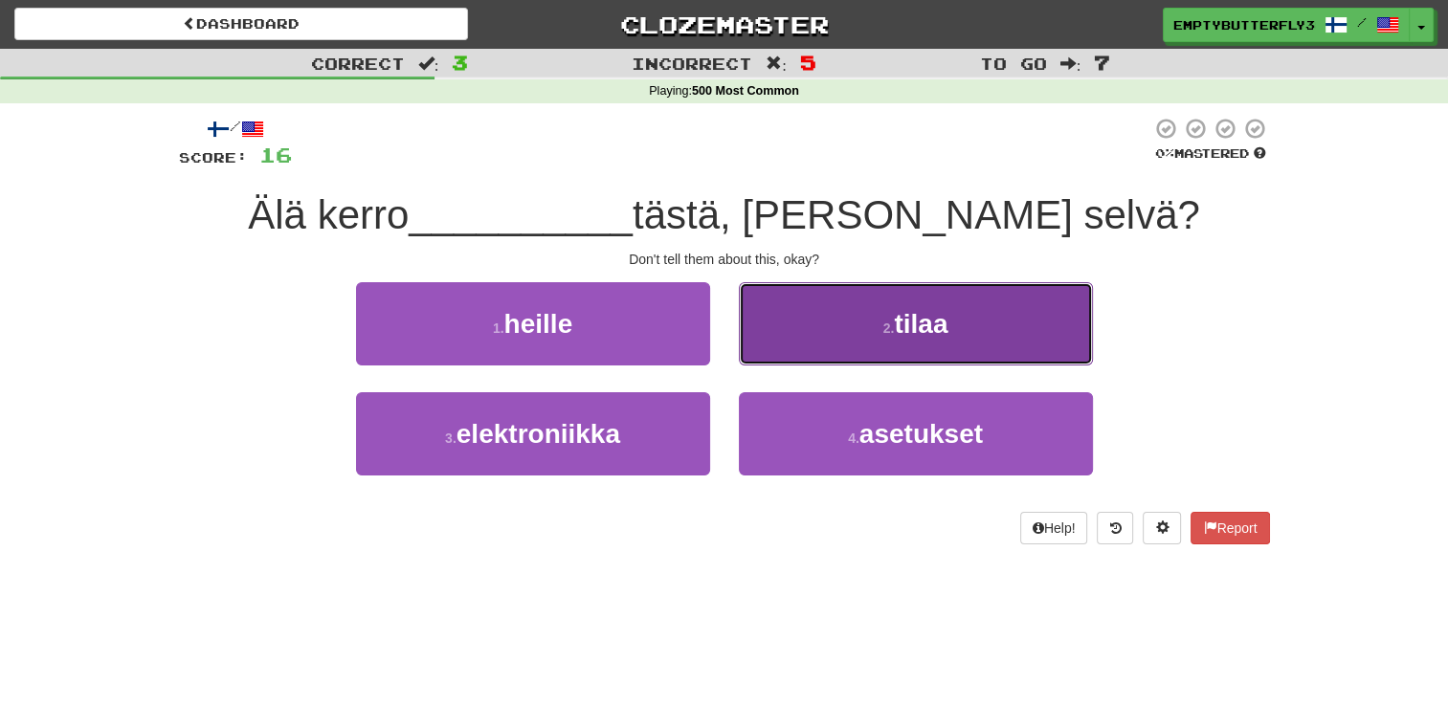
click at [846, 289] on button "2 . tilaa" at bounding box center [916, 323] width 354 height 83
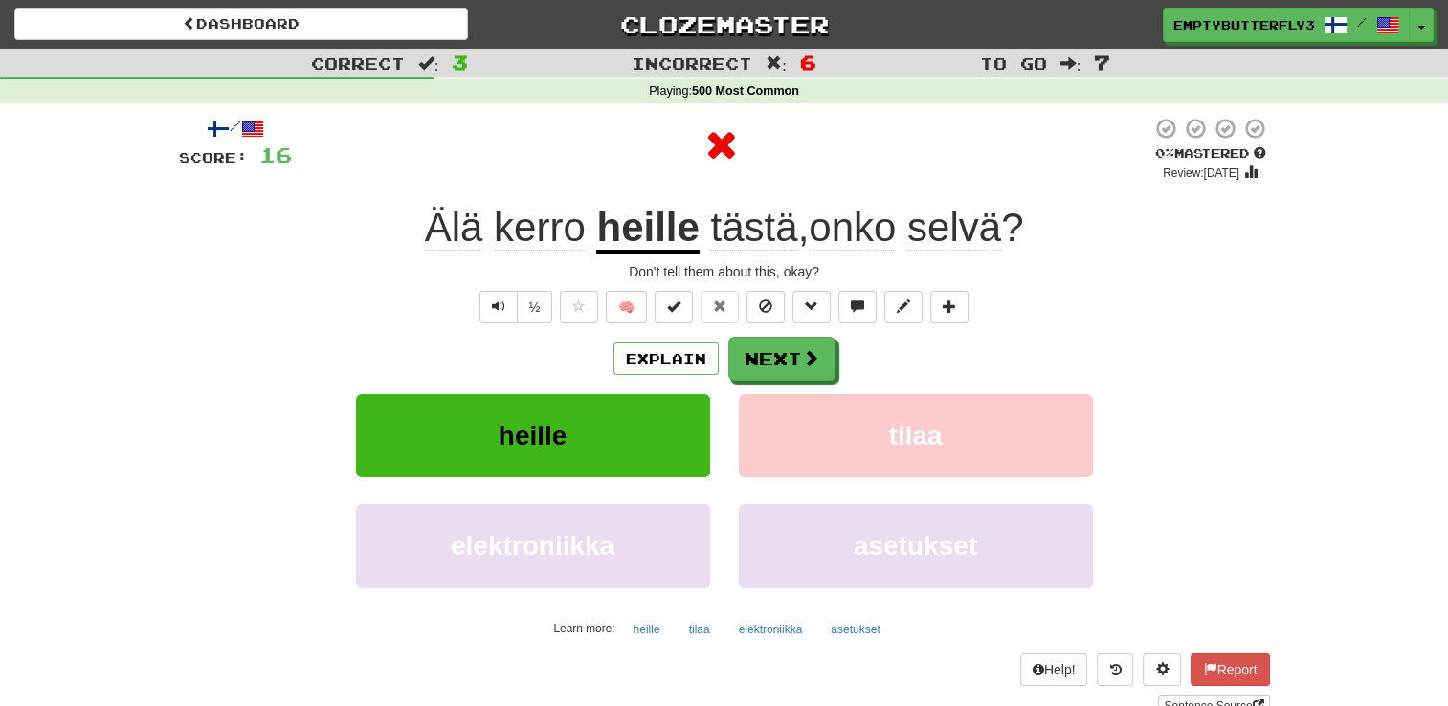
click at [644, 228] on u "heille" at bounding box center [647, 229] width 102 height 49
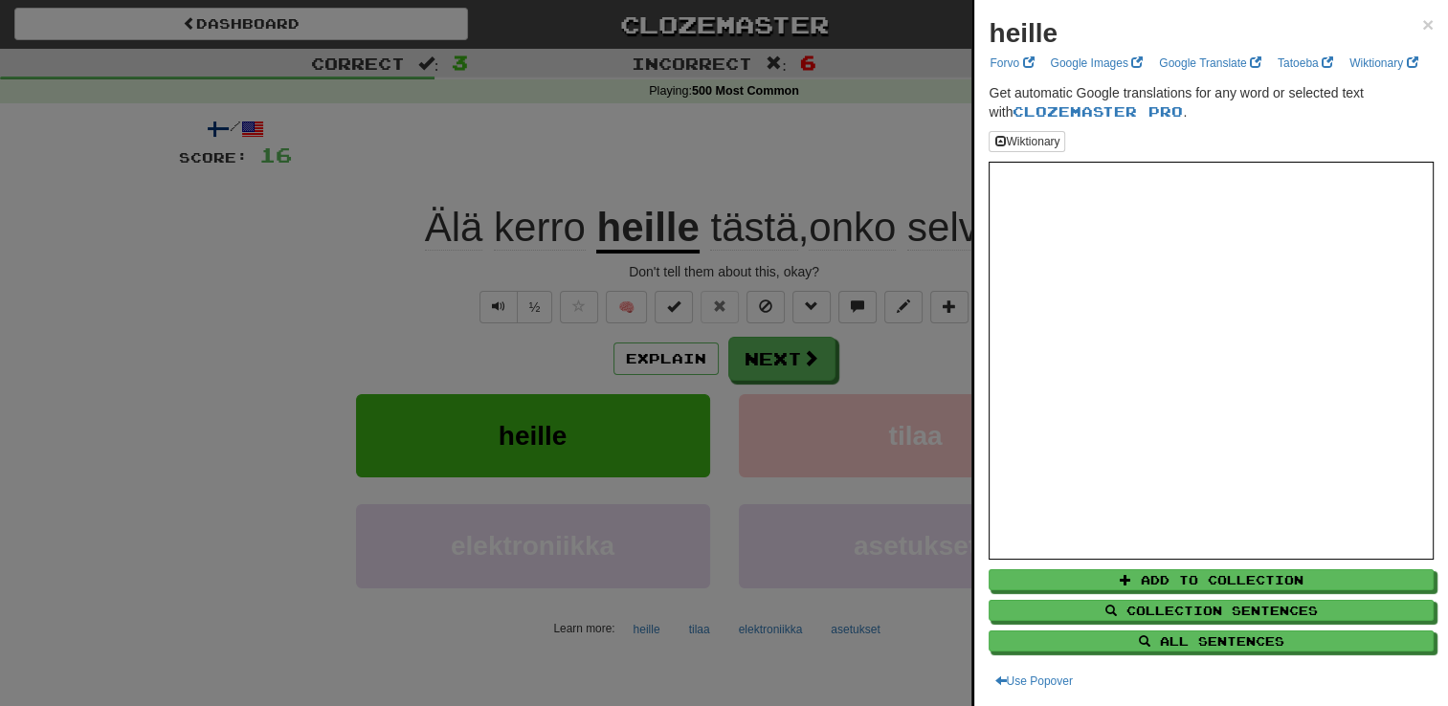
click at [704, 221] on div at bounding box center [724, 353] width 1448 height 706
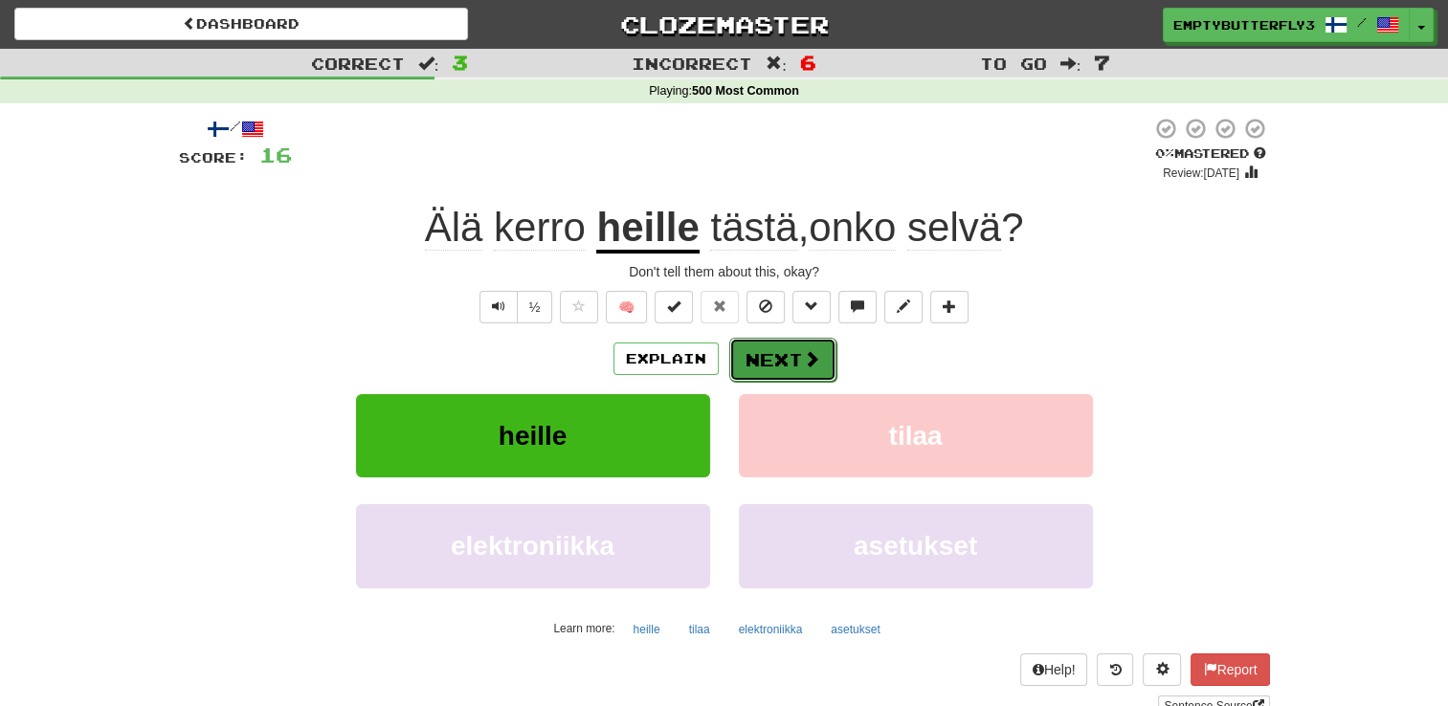
click at [808, 346] on button "Next" at bounding box center [782, 360] width 107 height 44
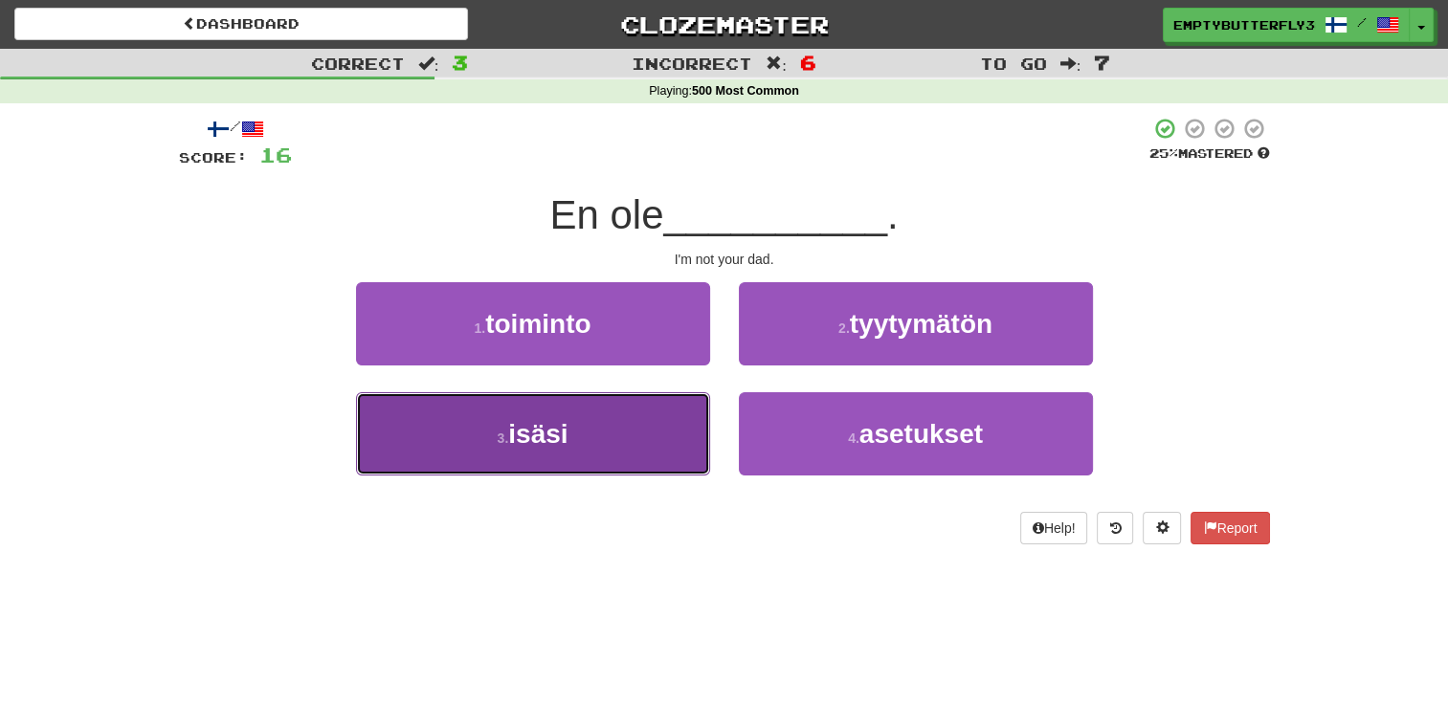
click at [655, 421] on button "3 . isäsi" at bounding box center [533, 433] width 354 height 83
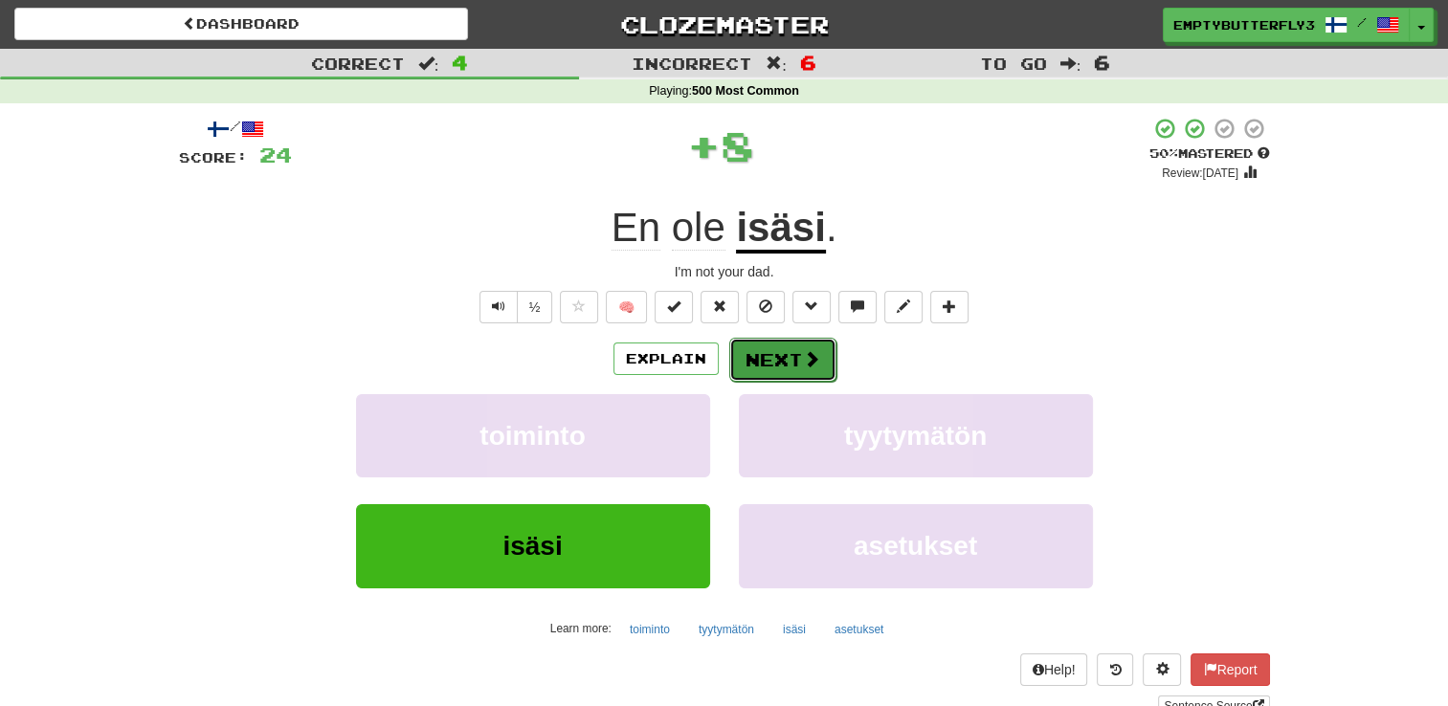
click at [758, 365] on button "Next" at bounding box center [782, 360] width 107 height 44
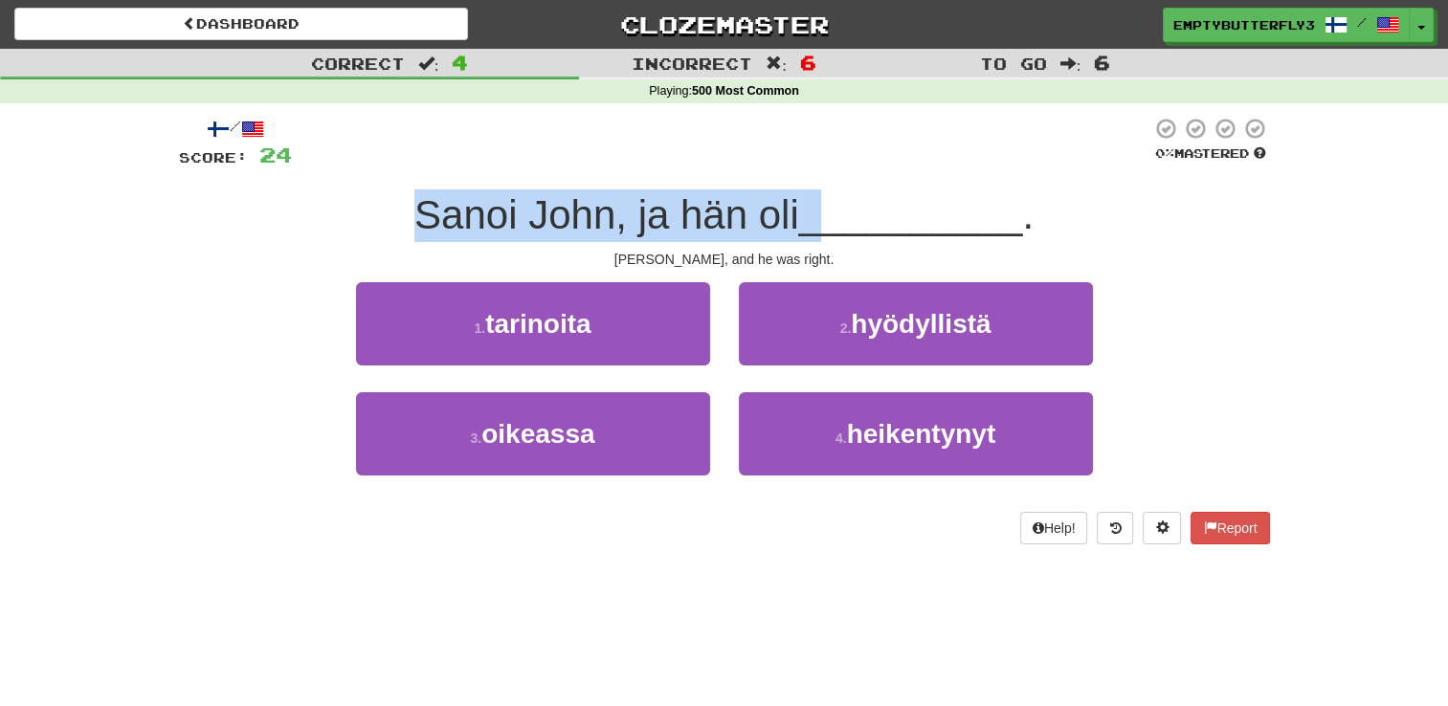
drag, startPoint x: 402, startPoint y: 186, endPoint x: 845, endPoint y: 238, distance: 446.1
click at [845, 238] on div "/ Score: 24 0 % Mastered [PERSON_NAME], ja hän oli __________ . [PERSON_NAME], …" at bounding box center [724, 331] width 1091 height 428
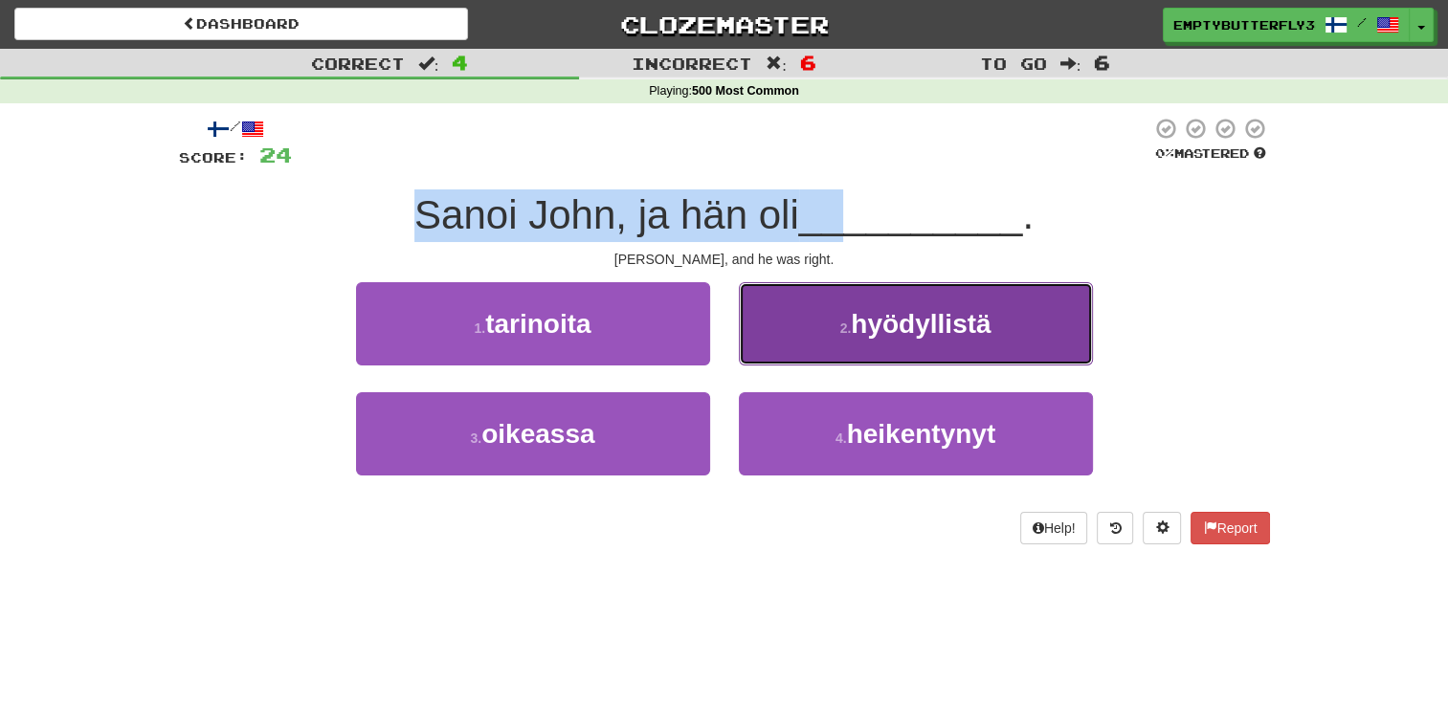
drag, startPoint x: 845, startPoint y: 238, endPoint x: 886, endPoint y: 298, distance: 73.0
click at [886, 298] on button "2 . hyödyllistä" at bounding box center [916, 323] width 354 height 83
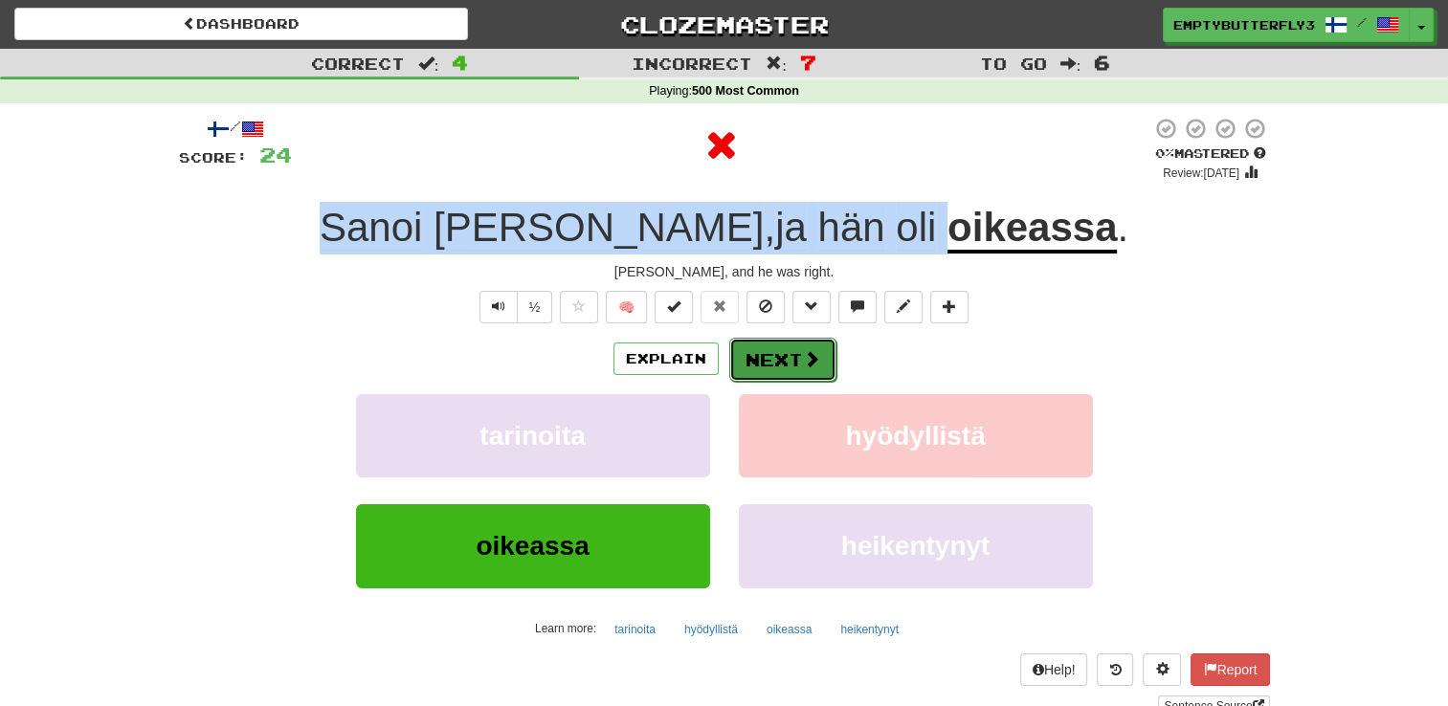
click at [779, 376] on button "Next" at bounding box center [782, 360] width 107 height 44
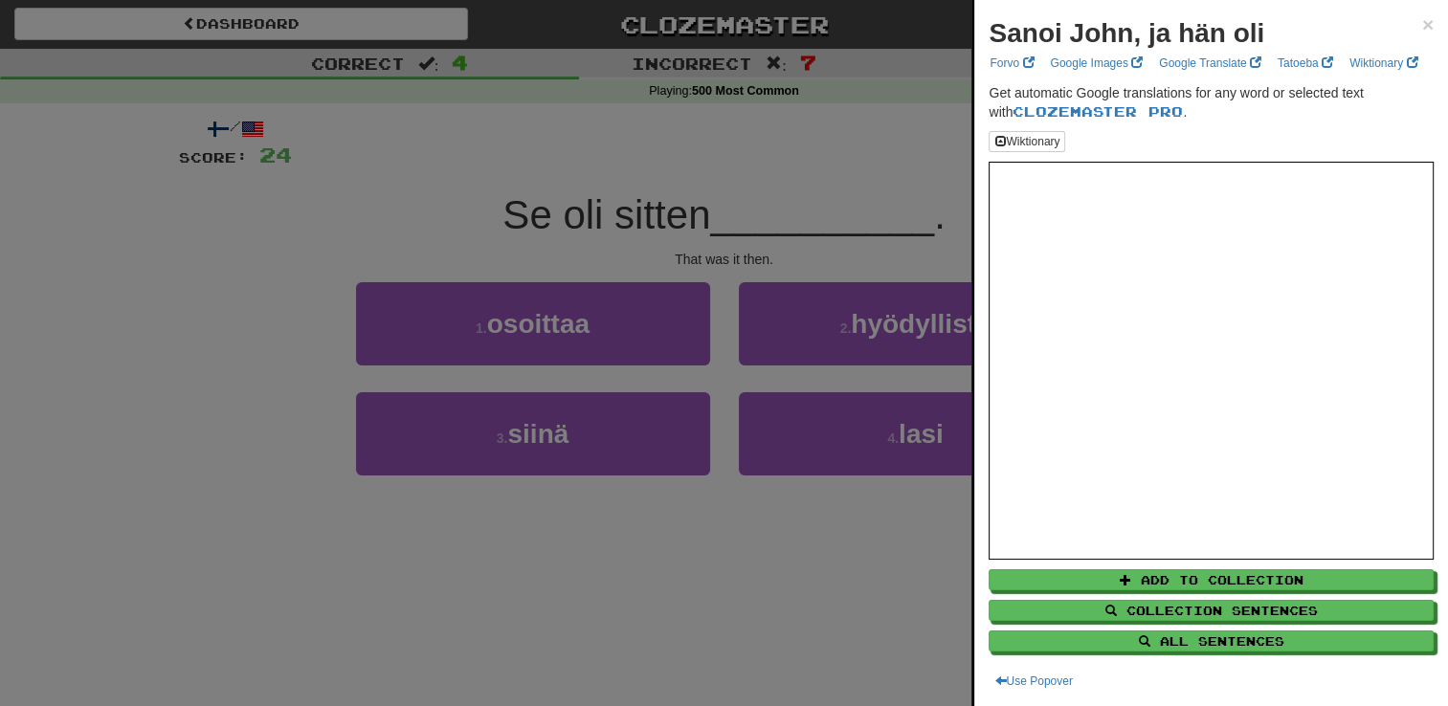
click at [746, 511] on div at bounding box center [724, 353] width 1448 height 706
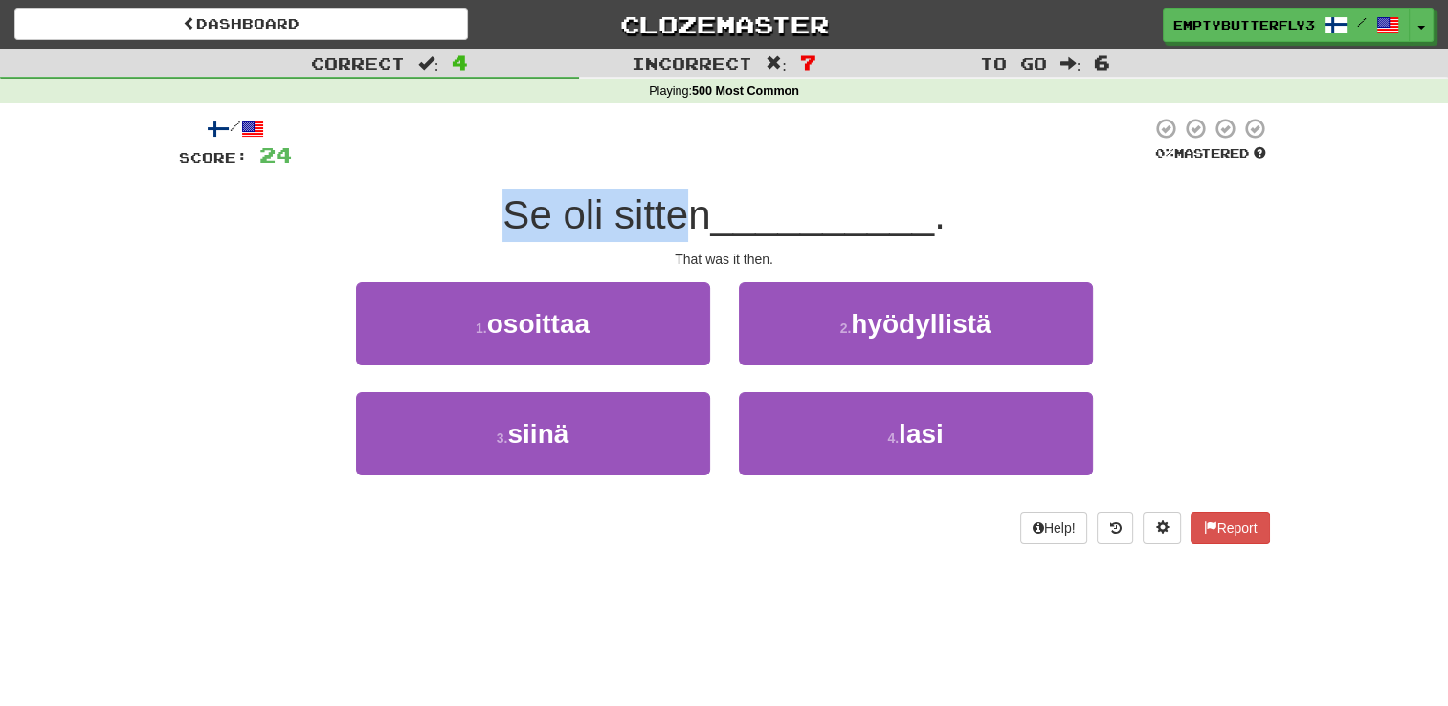
drag, startPoint x: 507, startPoint y: 191, endPoint x: 678, endPoint y: 220, distance: 173.6
click at [678, 220] on div "Se oli sitten __________ ." at bounding box center [724, 215] width 1091 height 53
drag, startPoint x: 678, startPoint y: 220, endPoint x: 730, endPoint y: 221, distance: 51.7
click at [730, 221] on span "__________" at bounding box center [822, 214] width 224 height 45
